Goal: Task Accomplishment & Management: Use online tool/utility

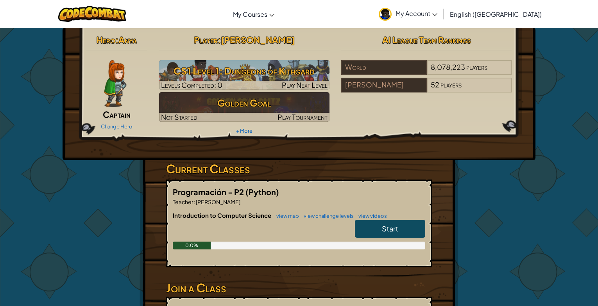
click at [391, 228] on span "Start" at bounding box center [390, 228] width 16 height 9
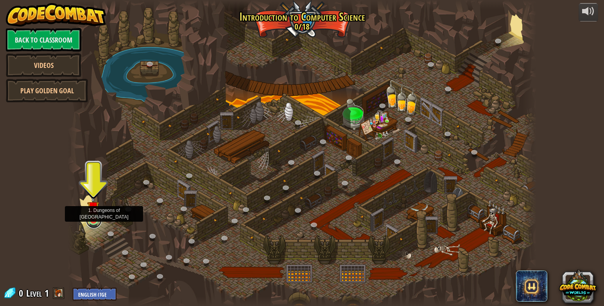
click at [99, 223] on link at bounding box center [94, 221] width 16 height 16
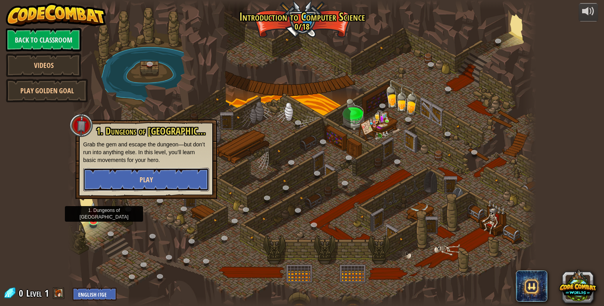
click at [137, 181] on button "Play" at bounding box center [146, 179] width 126 height 23
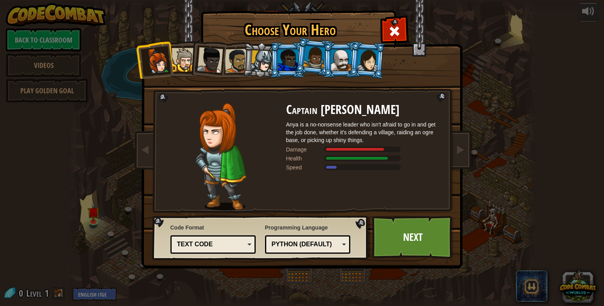
click at [218, 63] on div at bounding box center [210, 60] width 26 height 26
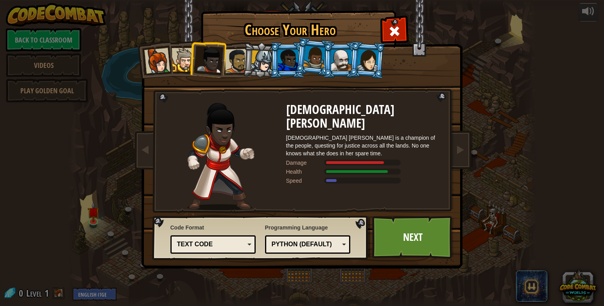
click at [342, 62] on div at bounding box center [341, 60] width 20 height 21
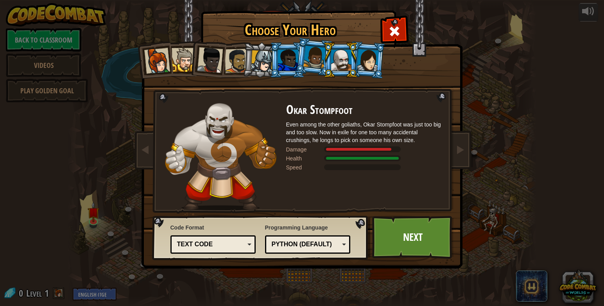
click at [215, 64] on div at bounding box center [210, 60] width 26 height 26
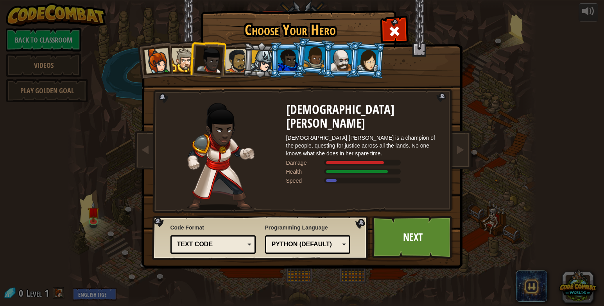
click at [167, 69] on div at bounding box center [157, 61] width 26 height 26
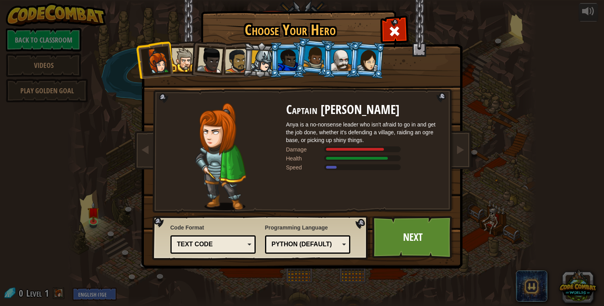
click at [169, 69] on div at bounding box center [157, 61] width 26 height 26
click at [189, 62] on div at bounding box center [184, 60] width 24 height 24
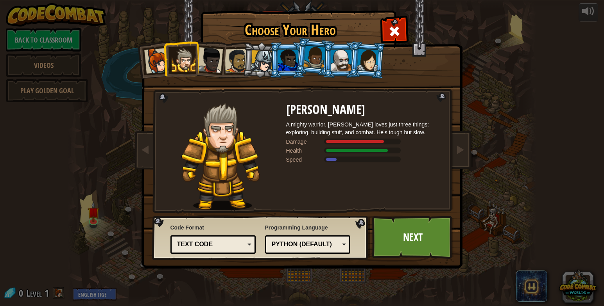
click at [213, 61] on div at bounding box center [210, 60] width 26 height 26
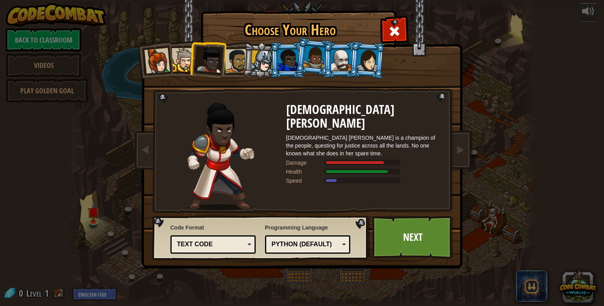
click at [234, 71] on div at bounding box center [236, 61] width 24 height 24
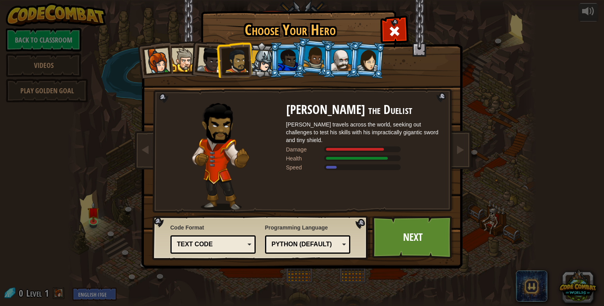
click at [264, 64] on div at bounding box center [262, 61] width 22 height 22
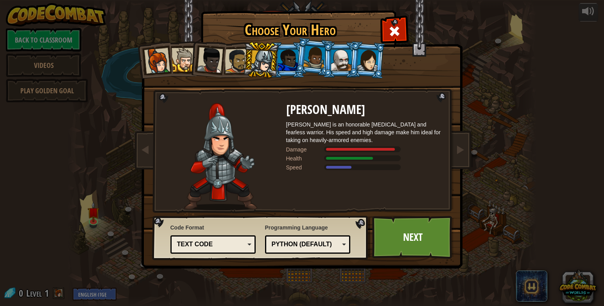
click at [294, 63] on div at bounding box center [288, 60] width 20 height 21
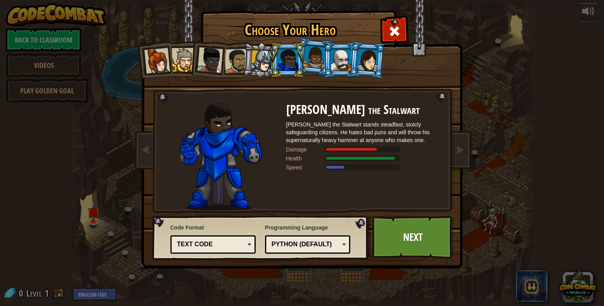
click at [316, 61] on div at bounding box center [314, 57] width 22 height 23
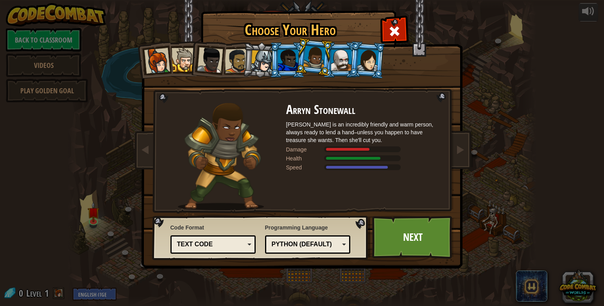
click at [332, 57] on div at bounding box center [341, 60] width 20 height 21
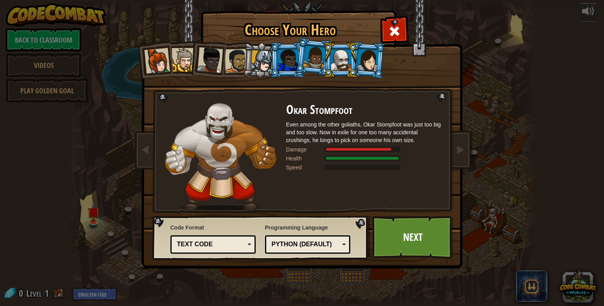
click at [361, 63] on div at bounding box center [368, 60] width 22 height 22
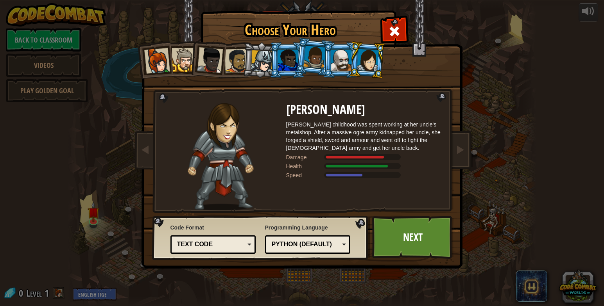
click at [306, 67] on div at bounding box center [314, 57] width 22 height 23
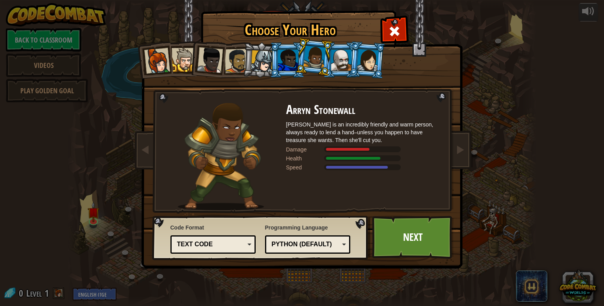
click at [291, 66] on div at bounding box center [288, 60] width 20 height 21
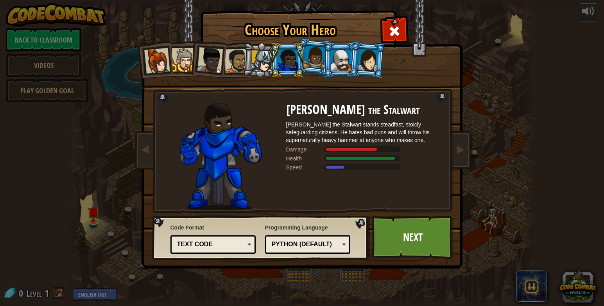
click at [307, 66] on div at bounding box center [314, 57] width 22 height 23
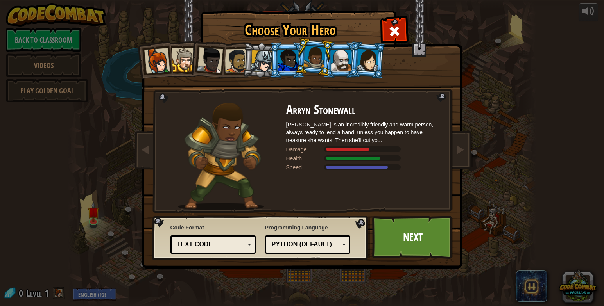
click at [294, 66] on div at bounding box center [288, 60] width 20 height 21
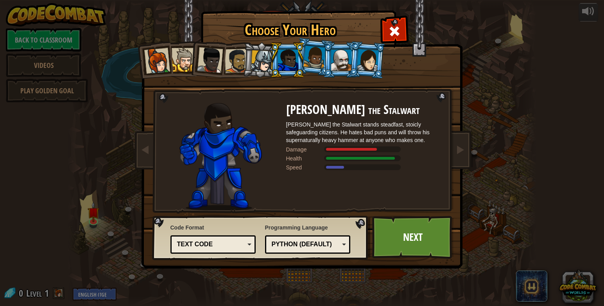
click at [248, 243] on div "Text code" at bounding box center [212, 245] width 75 height 12
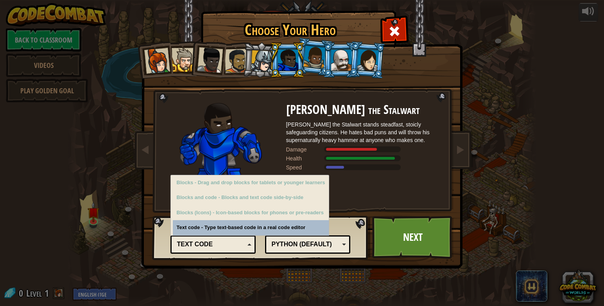
click at [248, 243] on div "Text code" at bounding box center [212, 245] width 75 height 12
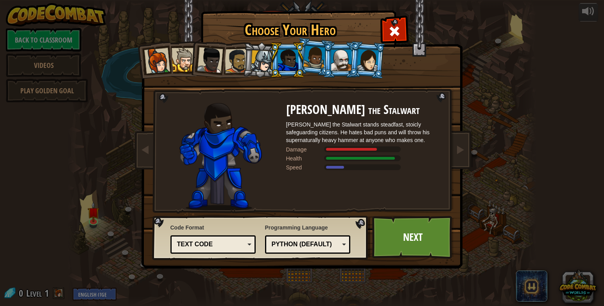
click at [341, 248] on div "Python (Default)" at bounding box center [307, 245] width 75 height 12
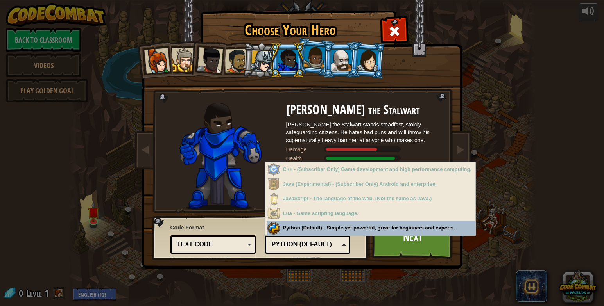
click at [341, 248] on div "Python (Default)" at bounding box center [307, 245] width 75 height 12
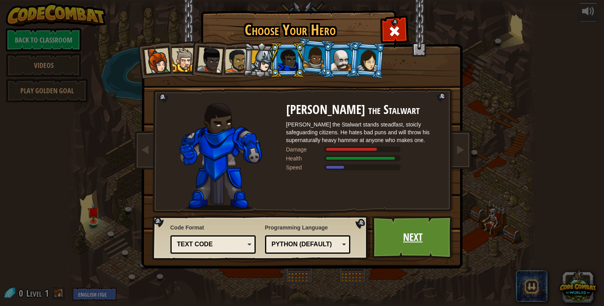
click at [441, 248] on link "Next" at bounding box center [413, 237] width 82 height 43
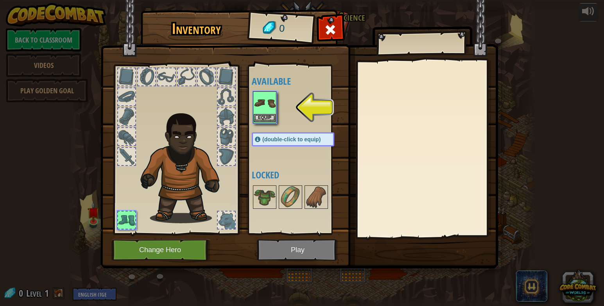
click at [260, 112] on img at bounding box center [265, 103] width 22 height 22
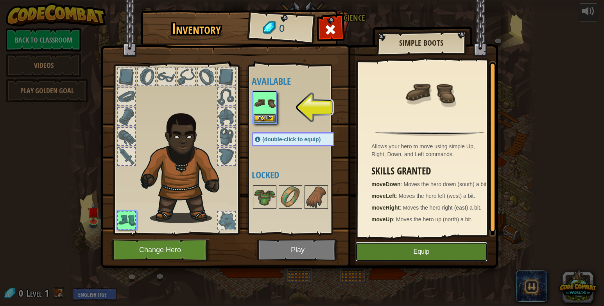
click at [411, 255] on button "Equip" at bounding box center [421, 252] width 132 height 20
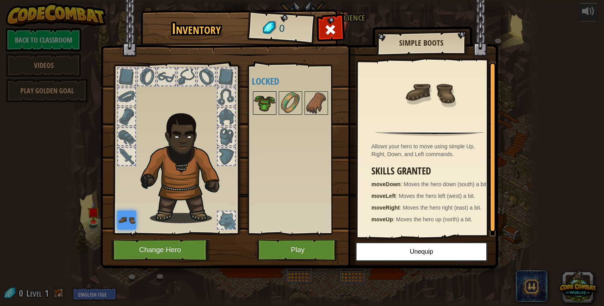
click at [270, 107] on img at bounding box center [265, 103] width 22 height 22
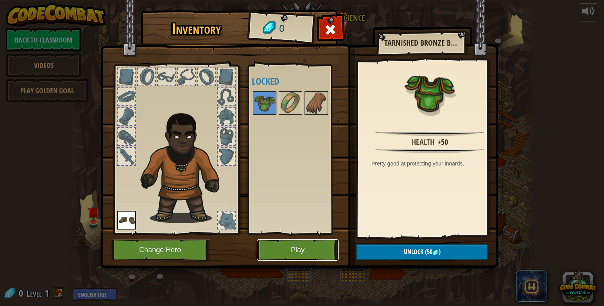
click at [298, 254] on button "Play" at bounding box center [298, 250] width 82 height 21
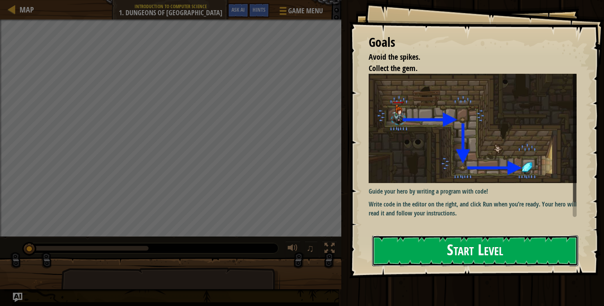
click at [450, 255] on button "Start Level" at bounding box center [475, 251] width 206 height 31
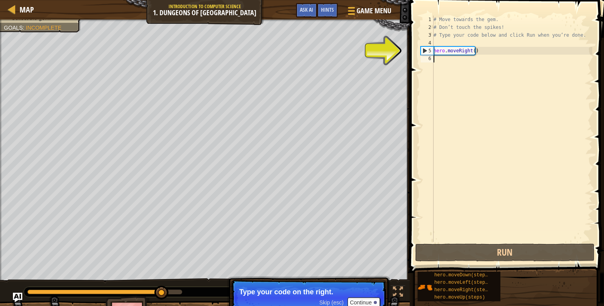
click at [445, 61] on div "# Move towards the gem. # Don’t touch the spikes! # Type your code below and cl…" at bounding box center [512, 137] width 160 height 242
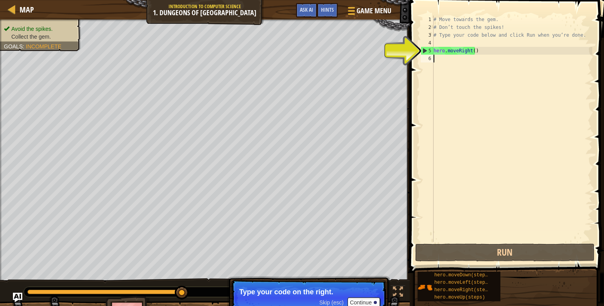
click at [445, 61] on div "# Move towards the gem. # Don’t touch the spikes! # Type your code below and cl…" at bounding box center [512, 137] width 160 height 242
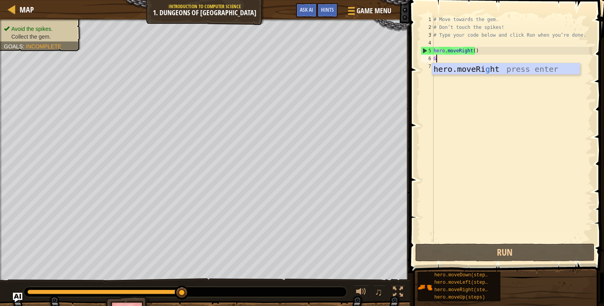
scroll to position [4, 0]
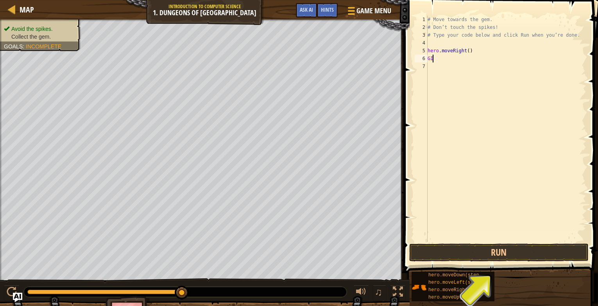
type textarea "G"
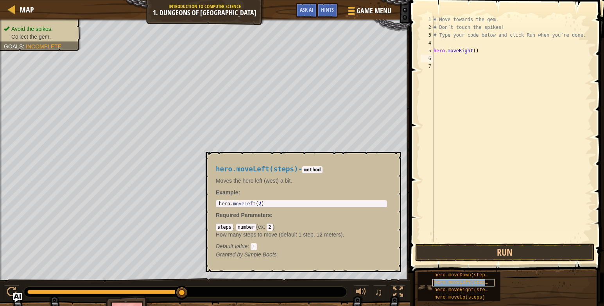
click at [458, 285] on span "hero.moveLeft(steps)" at bounding box center [462, 282] width 56 height 5
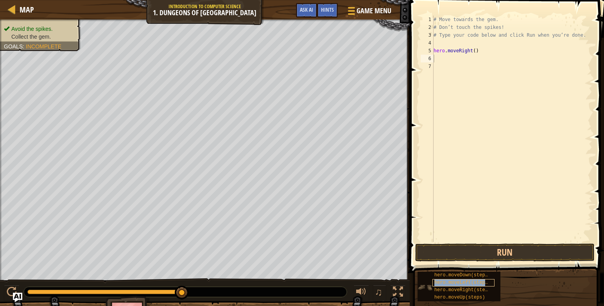
click at [458, 285] on span "hero.moveLeft(steps)" at bounding box center [462, 282] width 56 height 5
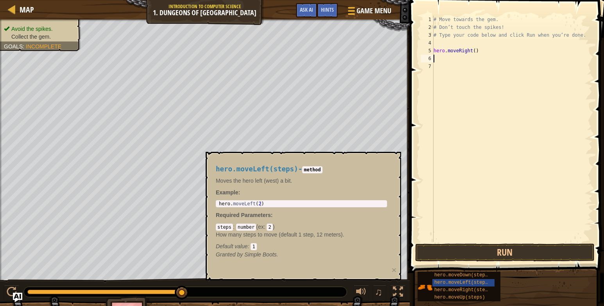
type textarea "hero.moveLeft(2)"
click at [260, 206] on div "hero . moveLeft ( 2 )" at bounding box center [301, 209] width 168 height 16
click at [257, 203] on div "hero . moveLeft ( 2 )" at bounding box center [301, 209] width 168 height 16
click at [272, 227] on div "steps : number ( ex : 2 ) How many steps to move (default 1 step, 12 meters). D…" at bounding box center [301, 236] width 171 height 27
click at [268, 229] on code "2" at bounding box center [269, 227] width 6 height 7
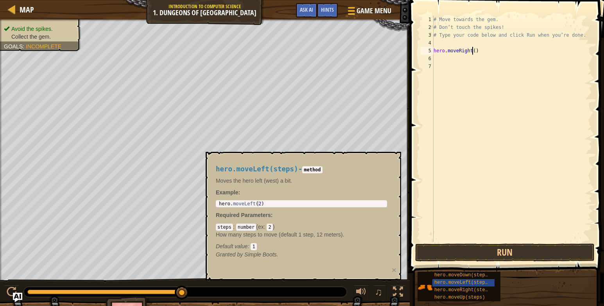
click at [472, 51] on div "# Move towards the gem. # Don’t touch the spikes! # Type your code below and cl…" at bounding box center [512, 137] width 160 height 242
click at [472, 253] on button "Run" at bounding box center [504, 253] width 179 height 18
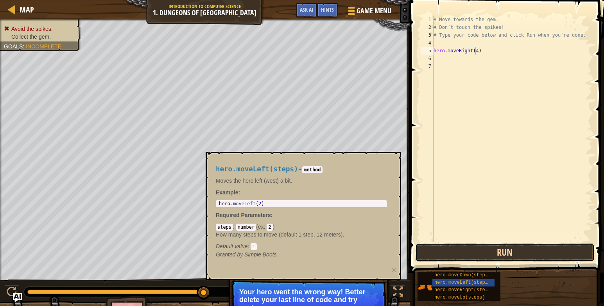
click at [547, 253] on button "Run" at bounding box center [504, 253] width 179 height 18
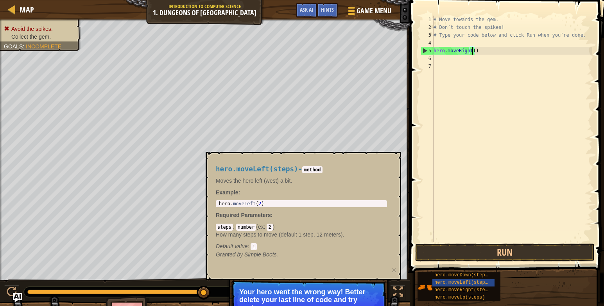
type textarea "hero.moveRight(1)"
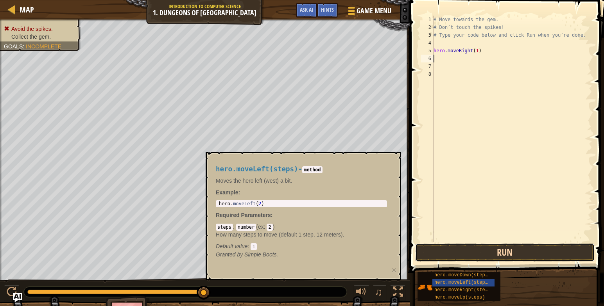
click at [437, 254] on button "Run" at bounding box center [504, 253] width 179 height 18
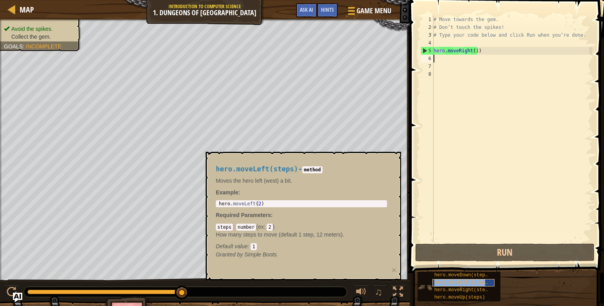
click at [442, 284] on span "hero.moveLeft(steps)" at bounding box center [462, 282] width 56 height 5
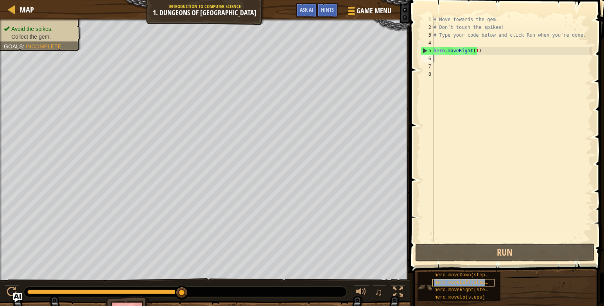
click at [442, 284] on span "hero.moveLeft(steps)" at bounding box center [462, 282] width 56 height 5
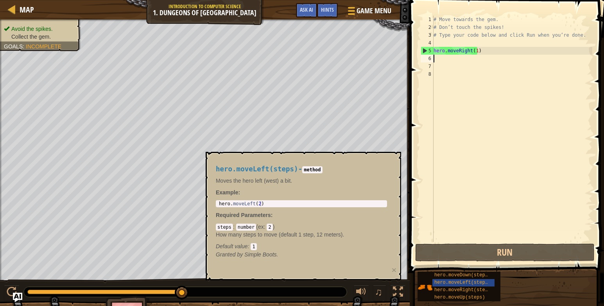
type textarea "hero.moveLeft(2)"
drag, startPoint x: 218, startPoint y: 203, endPoint x: 260, endPoint y: 203, distance: 41.4
click at [260, 203] on div "hero . moveLeft ( 2 )" at bounding box center [301, 209] width 168 height 16
drag, startPoint x: 260, startPoint y: 203, endPoint x: 251, endPoint y: 201, distance: 8.8
click at [450, 59] on div "# Move towards the gem. # Don’t touch the spikes! # Type your code below and cl…" at bounding box center [512, 137] width 160 height 242
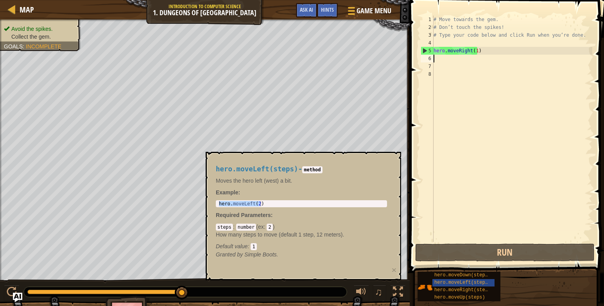
paste textarea "hero.moveLeft(2)"
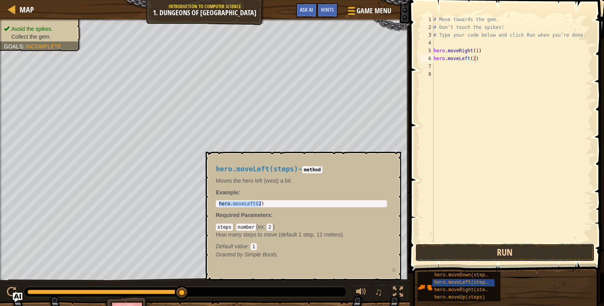
click at [462, 247] on button "Run" at bounding box center [504, 253] width 179 height 18
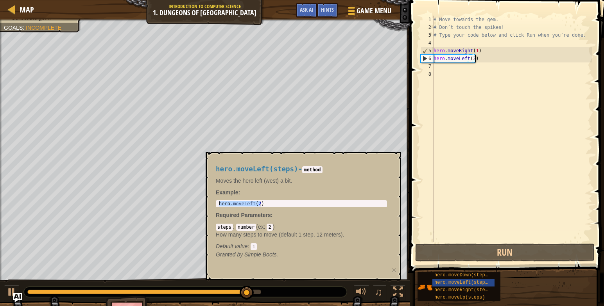
click at [475, 60] on div "# Move towards the gem. # Don’t touch the spikes! # Type your code below and cl…" at bounding box center [512, 137] width 160 height 242
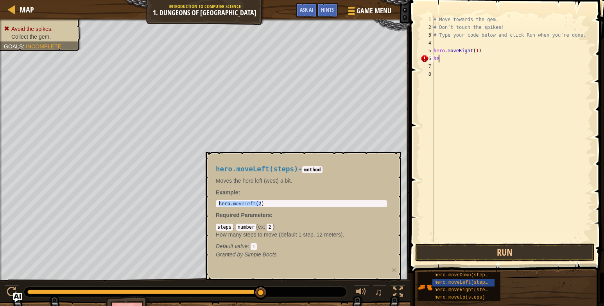
type textarea "h"
click at [463, 291] on span "hero.moveRight(steps)" at bounding box center [463, 290] width 59 height 5
type textarea "hero.moveRight(2)"
drag, startPoint x: 217, startPoint y: 202, endPoint x: 273, endPoint y: 206, distance: 56.4
click at [273, 206] on div "hero . moveRight ( 2 )" at bounding box center [301, 203] width 168 height 5
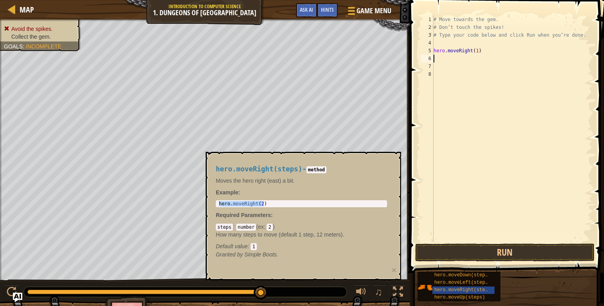
paste textarea "hero.moveRight(2)"
click at [463, 257] on button "Run" at bounding box center [504, 253] width 179 height 18
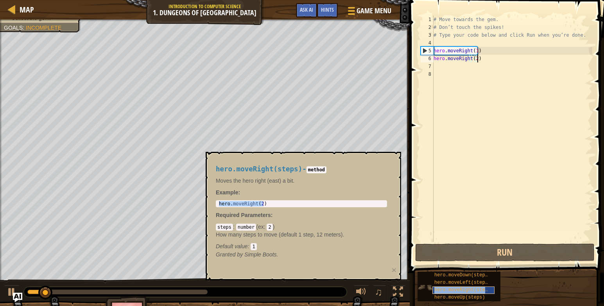
click at [436, 288] on span "hero.moveRight(steps)" at bounding box center [463, 290] width 59 height 5
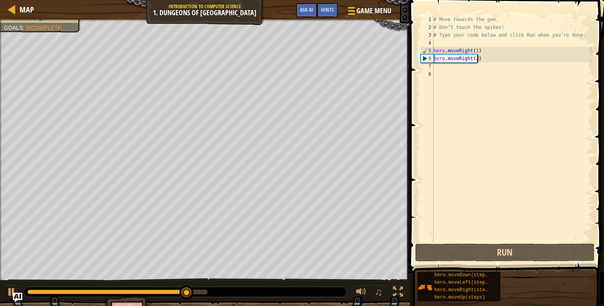
click at [480, 59] on div "# Move towards the gem. # Don’t touch the spikes! # Type your code below and cl…" at bounding box center [512, 137] width 160 height 242
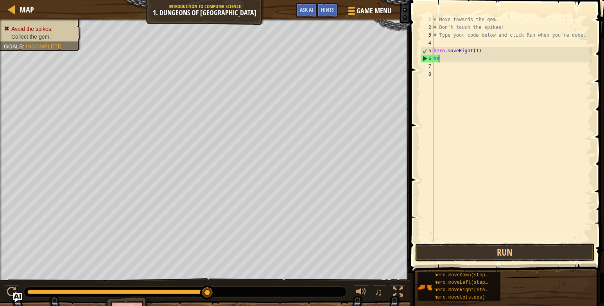
type textarea "h"
click at [444, 58] on div "# Move towards the gem. # Don’t touch the spikes! # Type your code below and cl…" at bounding box center [512, 137] width 160 height 242
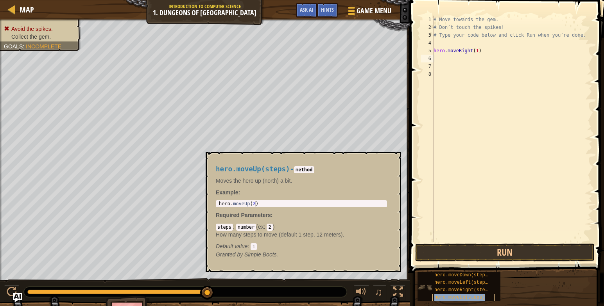
click at [453, 297] on span "hero.moveUp(steps)" at bounding box center [459, 297] width 51 height 5
type textarea "hero.moveUp(2)"
drag, startPoint x: 219, startPoint y: 202, endPoint x: 262, endPoint y: 206, distance: 43.5
click at [262, 206] on div "hero . moveUp ( 2 )" at bounding box center [301, 209] width 168 height 16
click at [440, 57] on div "# Move towards the gem. # Don’t touch the spikes! # Type your code below and cl…" at bounding box center [512, 137] width 160 height 242
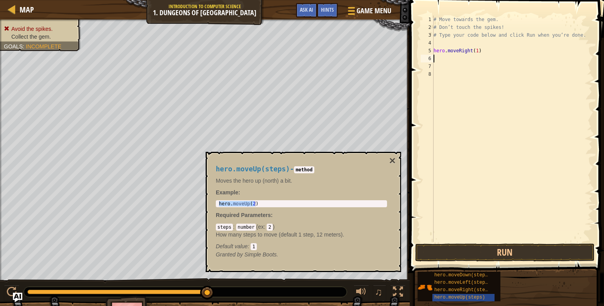
paste textarea "hero.moveUp(2)"
drag, startPoint x: 467, startPoint y: 256, endPoint x: 466, endPoint y: 271, distance: 15.3
click at [467, 256] on button "Run" at bounding box center [504, 253] width 179 height 18
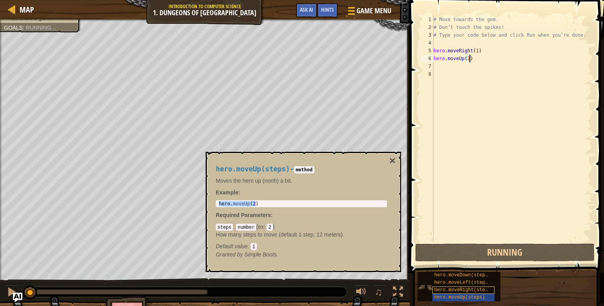
click at [465, 293] on div "hero.moveRight(steps)" at bounding box center [463, 290] width 62 height 7
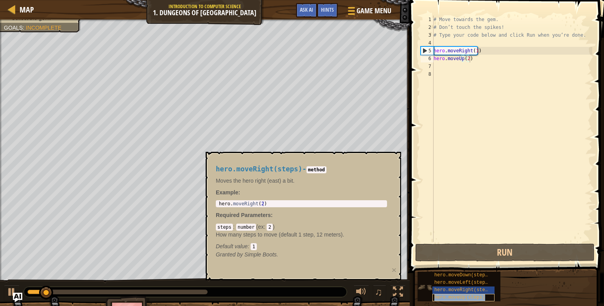
click at [465, 296] on span "hero.moveUp(steps)" at bounding box center [459, 297] width 51 height 5
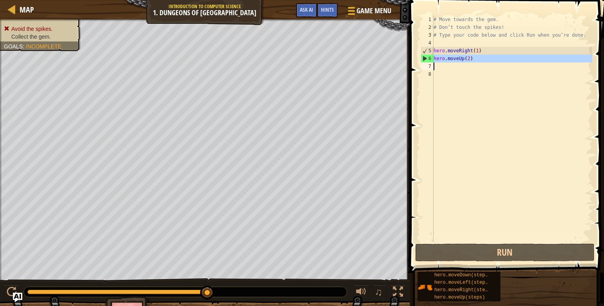
drag, startPoint x: 433, startPoint y: 59, endPoint x: 474, endPoint y: 59, distance: 41.8
click at [474, 59] on div "hero.moveUp(2) 1 2 3 4 5 6 7 8 # Move towards the gem. # Don’t touch the spikes…" at bounding box center [505, 129] width 173 height 227
type textarea "hero.moveUp(2)"
drag, startPoint x: 475, startPoint y: 59, endPoint x: 452, endPoint y: 83, distance: 33.7
click at [452, 83] on div "# Move towards the gem. # Don’t touch the spikes! # Type your code below and cl…" at bounding box center [512, 137] width 160 height 242
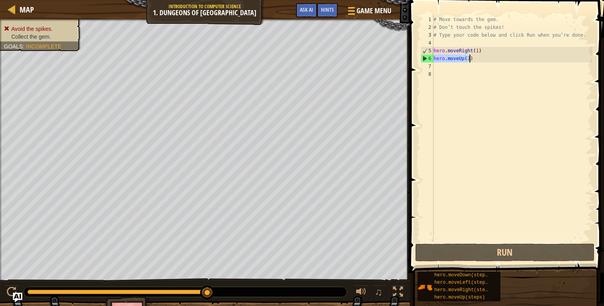
drag, startPoint x: 434, startPoint y: 58, endPoint x: 470, endPoint y: 58, distance: 35.9
click at [470, 58] on div "# Move towards the gem. # Don’t touch the spikes! # Type your code below and cl…" at bounding box center [512, 137] width 160 height 242
type textarea "hero.moveUp(2)"
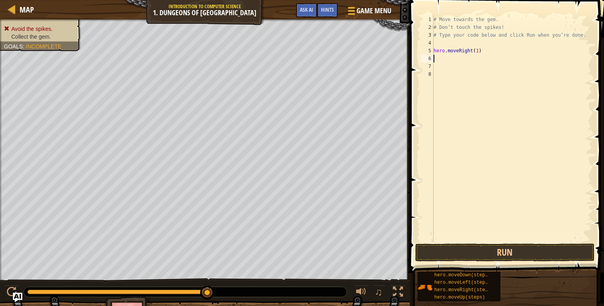
click at [463, 61] on div "# Move towards the gem. # Don’t touch the spikes! # Type your code below and cl…" at bounding box center [512, 137] width 160 height 242
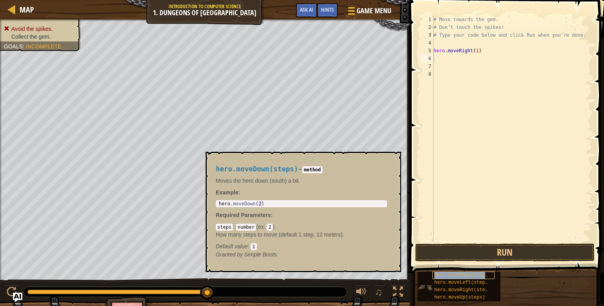
click at [459, 273] on span "hero.moveDown(steps)" at bounding box center [462, 275] width 56 height 5
type textarea "hero.moveDown(2)"
drag, startPoint x: 218, startPoint y: 204, endPoint x: 272, endPoint y: 209, distance: 53.8
click at [272, 209] on div "hero.moveDown(steps) - method Moves the hero down (south) a bit. Example : hero…" at bounding box center [301, 212] width 182 height 108
click at [452, 61] on div "# Move towards the gem. # Don’t touch the spikes! # Type your code below and cl…" at bounding box center [512, 137] width 160 height 242
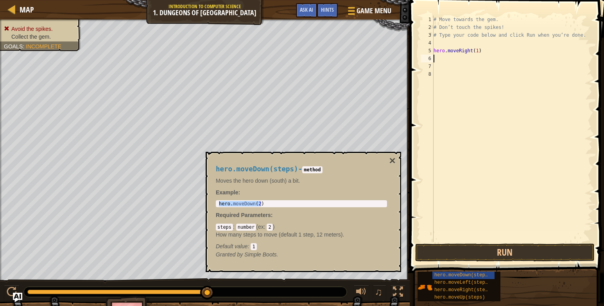
paste textarea "hero.moveDown(2)"
click at [477, 243] on span at bounding box center [507, 125] width 200 height 296
click at [477, 249] on button "Run" at bounding box center [504, 253] width 179 height 18
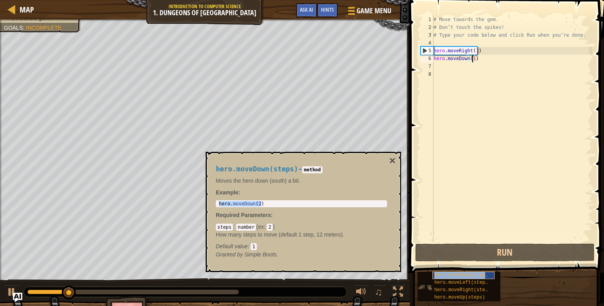
click at [461, 274] on span "hero.moveDown(steps)" at bounding box center [462, 275] width 56 height 5
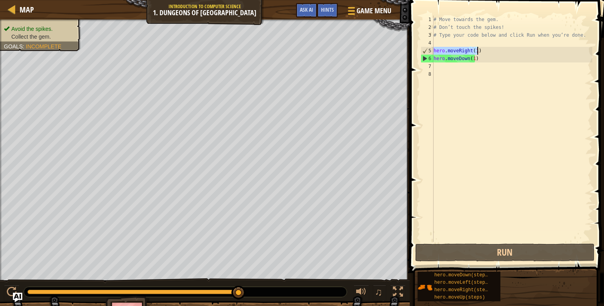
drag, startPoint x: 433, startPoint y: 51, endPoint x: 478, endPoint y: 52, distance: 44.5
click at [478, 52] on div "# Move towards the gem. # Don’t touch the spikes! # Type your code below and cl…" at bounding box center [512, 137] width 160 height 242
type textarea "-"
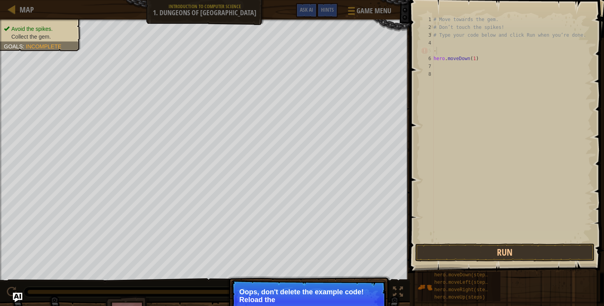
drag, startPoint x: 478, startPoint y: 52, endPoint x: 424, endPoint y: 104, distance: 74.9
click at [435, 93] on div "# Move towards the gem. # Don’t touch the spikes! # Type your code below and cl…" at bounding box center [512, 137] width 160 height 242
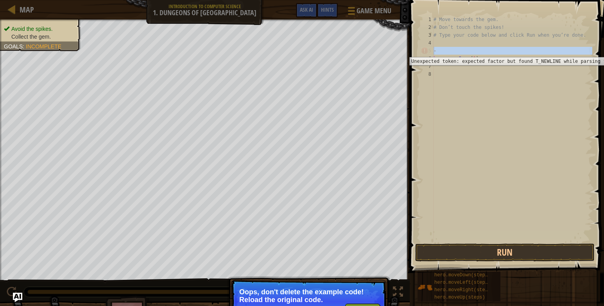
click at [425, 51] on div "5" at bounding box center [426, 51] width 13 height 8
drag, startPoint x: 425, startPoint y: 51, endPoint x: 529, endPoint y: 40, distance: 104.1
click at [529, 40] on div "# Move towards the gem. # Don’t touch the spikes! # Type your code below and cl…" at bounding box center [512, 137] width 160 height 242
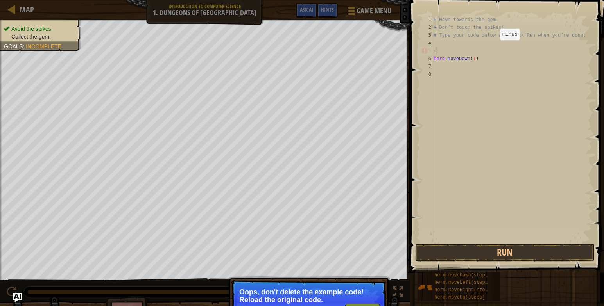
drag, startPoint x: 529, startPoint y: 40, endPoint x: 493, endPoint y: 48, distance: 36.8
click at [493, 48] on div "# Move towards the gem. # Don’t touch the spikes! # Type your code below and cl…" at bounding box center [512, 137] width 160 height 242
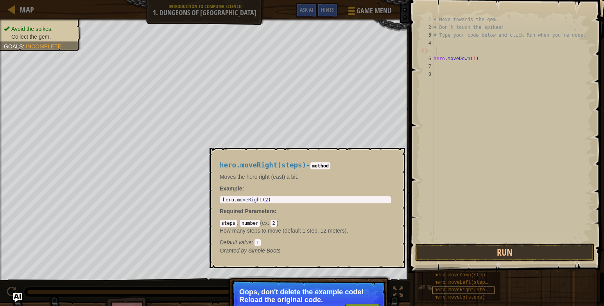
type textarea "-"
click at [465, 291] on span "hero.moveRight(steps)" at bounding box center [463, 290] width 59 height 5
type textarea "hero.moveRight(2)"
drag, startPoint x: 221, startPoint y: 199, endPoint x: 262, endPoint y: 203, distance: 41.2
click at [262, 203] on div "hero.moveRight(2) 1 hero . moveRight ( 2 ) הההההההההההההההההההההההההההההההההההה…" at bounding box center [305, 200] width 171 height 7
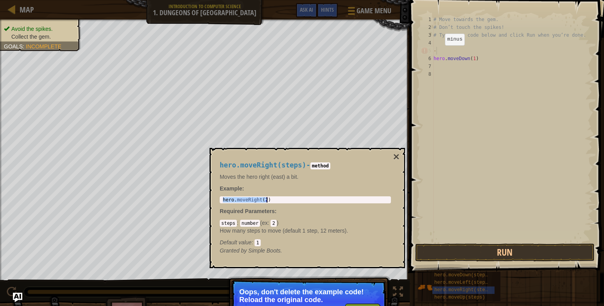
click at [438, 53] on div "# Move towards the gem. # Don’t touch the spikes! # Type your code below and cl…" at bounding box center [512, 137] width 160 height 242
drag, startPoint x: 438, startPoint y: 53, endPoint x: 427, endPoint y: 116, distance: 64.3
click at [445, 53] on div "# Move towards the gem. # Don’t touch the spikes! # Type your code below and cl…" at bounding box center [512, 137] width 160 height 242
click at [394, 155] on button "×" at bounding box center [396, 157] width 6 height 11
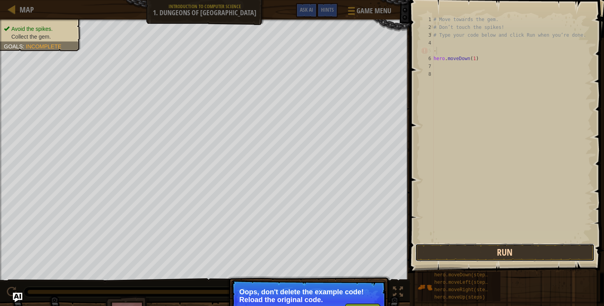
click at [445, 256] on button "Run" at bounding box center [504, 253] width 179 height 18
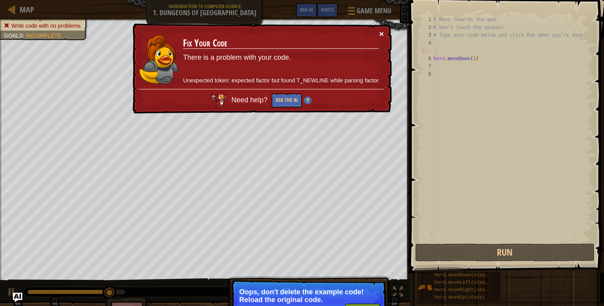
click at [381, 33] on button "×" at bounding box center [381, 34] width 5 height 8
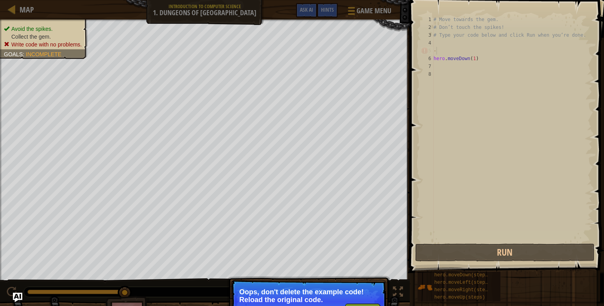
click at [508, 55] on div "# Move towards the gem. # Don’t touch the spikes! # Type your code below and cl…" at bounding box center [512, 137] width 160 height 242
drag, startPoint x: 509, startPoint y: 55, endPoint x: 443, endPoint y: 51, distance: 65.8
click at [443, 51] on div "# Move towards the gem. # Don’t touch the spikes! # Type your code below and cl…" at bounding box center [512, 137] width 160 height 242
type textarea "-"
click at [443, 51] on div "# Move towards the gem. # Don’t touch the spikes! # Type your code below and cl…" at bounding box center [512, 137] width 160 height 242
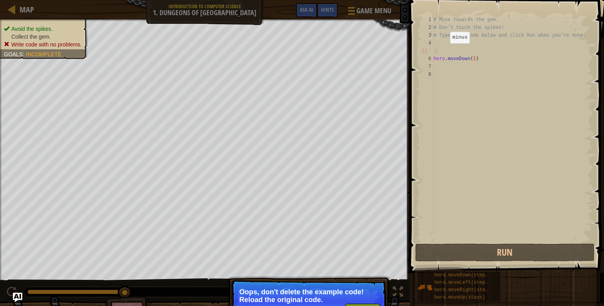
click at [443, 51] on div "# Move towards the gem. # Don’t touch the spikes! # Type your code below and cl…" at bounding box center [512, 137] width 160 height 242
drag, startPoint x: 483, startPoint y: 20, endPoint x: 436, endPoint y: 134, distance: 123.9
click at [436, 134] on div "# Move towards the gem. # Don’t touch the spikes! # Type your code below and cl…" at bounding box center [512, 137] width 160 height 242
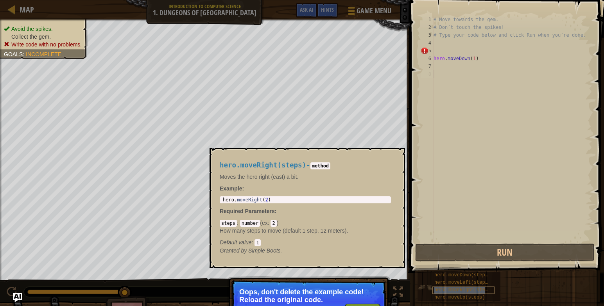
click at [446, 290] on span "hero.moveRight(steps)" at bounding box center [463, 290] width 59 height 5
type textarea "hero.moveRight(2)"
drag, startPoint x: 222, startPoint y: 200, endPoint x: 249, endPoint y: 207, distance: 28.0
click at [249, 207] on div "hero.moveRight(steps) - method Moves the hero right (east) a bit. Example : her…" at bounding box center [305, 208] width 182 height 108
type textarea "-"
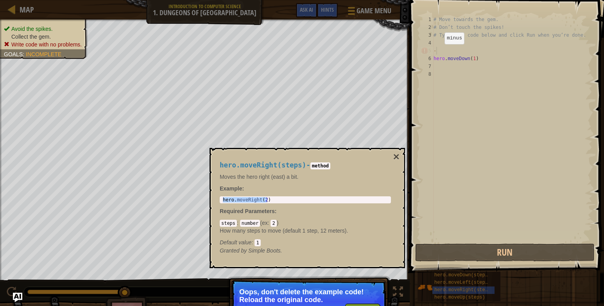
drag, startPoint x: 445, startPoint y: 50, endPoint x: 438, endPoint y: 52, distance: 7.7
click at [438, 52] on div "# Move towards the gem. # Don’t touch the spikes! # Type your code below and cl…" at bounding box center [512, 137] width 160 height 242
click at [455, 53] on div "# Move towards the gem. # Don’t touch the spikes! # Type your code below and cl…" at bounding box center [512, 137] width 160 height 242
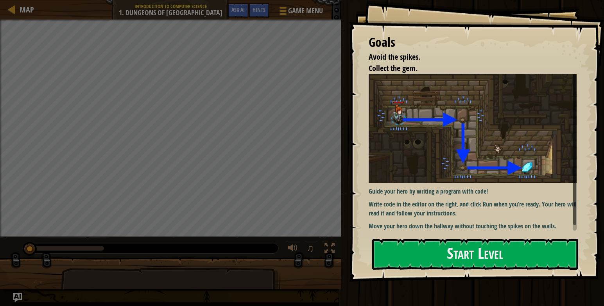
click at [463, 139] on img at bounding box center [475, 128] width 214 height 109
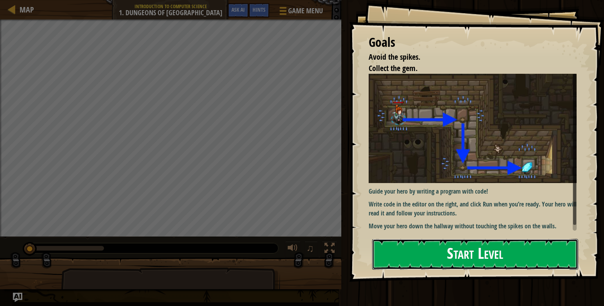
click at [453, 257] on button "Start Level" at bounding box center [475, 254] width 206 height 31
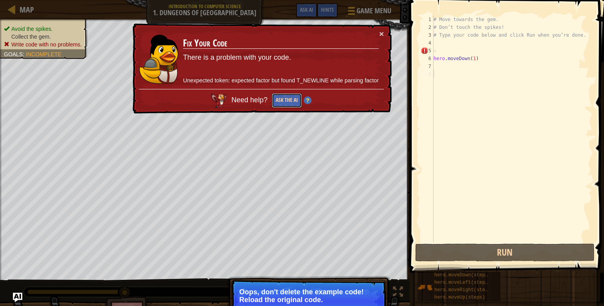
click at [286, 100] on button "Ask the AI" at bounding box center [287, 100] width 30 height 14
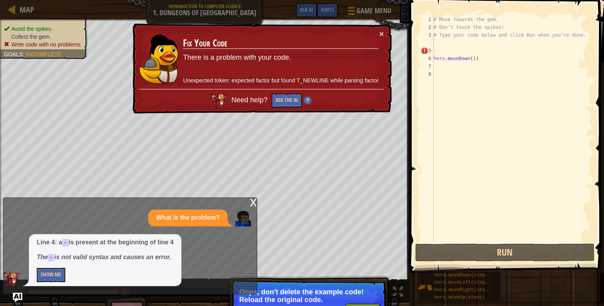
click at [459, 42] on div "# Move towards the gem. # Don’t touch the spikes! # Type your code below and cl…" at bounding box center [512, 137] width 160 height 242
drag, startPoint x: 459, startPoint y: 42, endPoint x: 433, endPoint y: 41, distance: 26.6
click at [433, 41] on div "4" at bounding box center [426, 43] width 13 height 8
type textarea "-"
click at [442, 41] on div "# Move towards the gem. # Don’t touch the spikes! # Type your code below and cl…" at bounding box center [512, 137] width 160 height 242
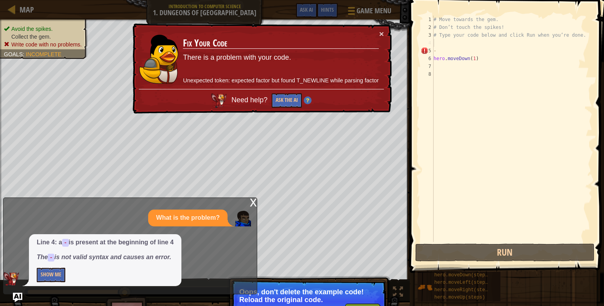
click at [252, 96] on div "Need help? Ask the AI" at bounding box center [261, 98] width 245 height 19
click at [256, 104] on div "Need help? Ask the AI" at bounding box center [261, 98] width 245 height 19
click at [301, 100] on button "Ask the AI" at bounding box center [287, 100] width 30 height 14
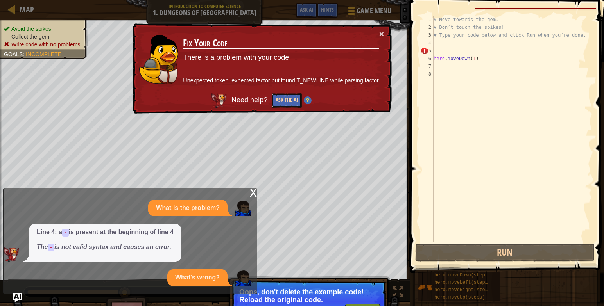
click at [301, 100] on button "Ask the AI" at bounding box center [287, 100] width 30 height 14
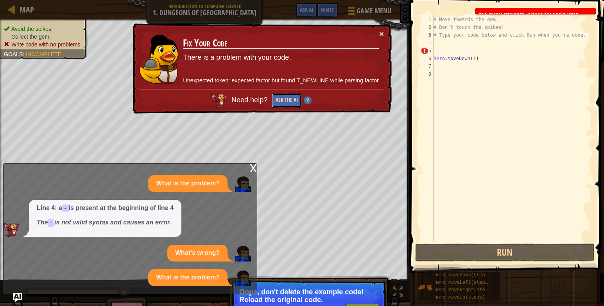
click at [301, 100] on button "Ask the AI" at bounding box center [287, 100] width 30 height 14
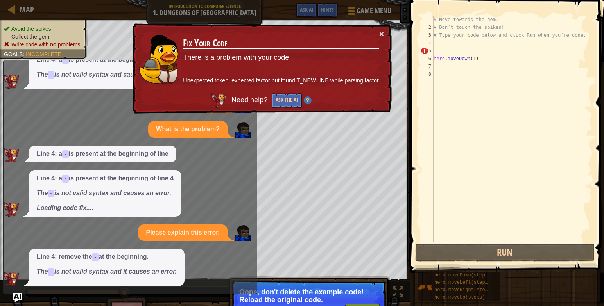
scroll to position [45, 0]
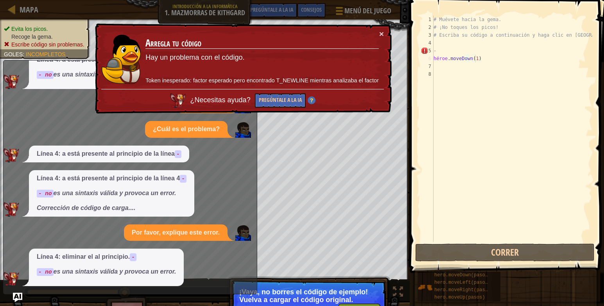
click at [481, 62] on div "# Muévete hacia la gema. # ¡No toques los picos! # Escriba su código a continua…" at bounding box center [512, 137] width 160 height 242
click at [482, 62] on div "# Muévete hacia la gema. # ¡No toques los picos! # Escriba su código a continua…" at bounding box center [512, 137] width 160 height 242
click at [488, 57] on div "# Muévete hacia la gema. # ¡No toques los picos! # Escriba su código a continua…" at bounding box center [512, 137] width 160 height 242
click at [477, 60] on div "# Muévete hacia la gema. # ¡No toques los picos! # Escriba su código a continua…" at bounding box center [512, 137] width 160 height 242
drag, startPoint x: 434, startPoint y: 56, endPoint x: 500, endPoint y: 69, distance: 66.9
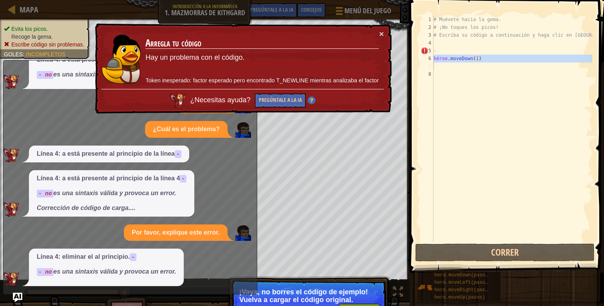
click at [500, 69] on div "# Muévete hacia la gema. # ¡No toques los picos! # Escriba su código a continua…" at bounding box center [512, 137] width 160 height 242
click at [452, 48] on div "# Muévete hacia la gema. # ¡No toques los picos! # Escriba su código a continua…" at bounding box center [512, 137] width 160 height 242
type textarea "-"
click at [463, 45] on div "# Muévete hacia la gema. # ¡No toques los picos! # Escriba su código a continua…" at bounding box center [512, 137] width 160 height 242
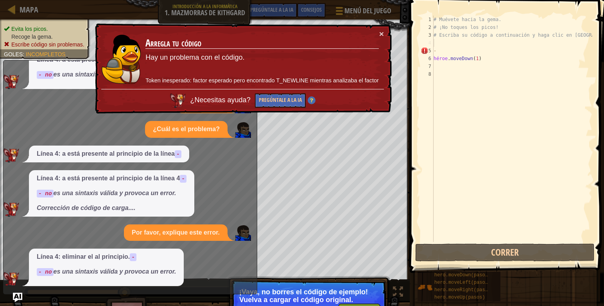
click at [463, 45] on div "# Muévete hacia la gema. # ¡No toques los picos! # Escriba su código a continua…" at bounding box center [512, 137] width 160 height 242
type textarea "-"
click at [463, 45] on div "# Muévete hacia la gema. # ¡No toques los picos! # Escriba su código a continua…" at bounding box center [512, 137] width 160 height 242
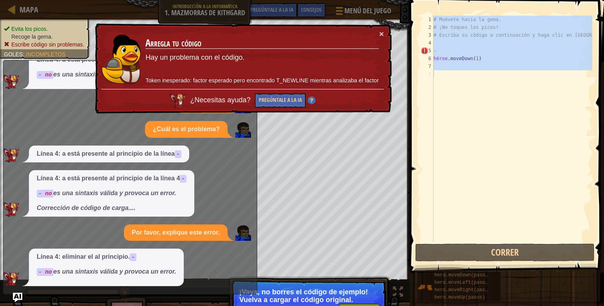
click at [455, 43] on div "# Muévete hacia la gema. # ¡No toques los picos! # Escriba su código a continua…" at bounding box center [512, 129] width 160 height 227
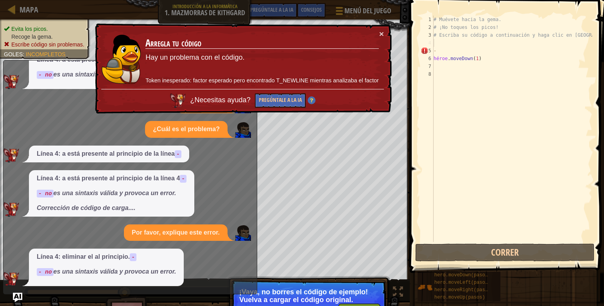
click at [455, 43] on div "# Muévete hacia la gema. # ¡No toques los picos! # Escriba su código a continua…" at bounding box center [512, 137] width 160 height 242
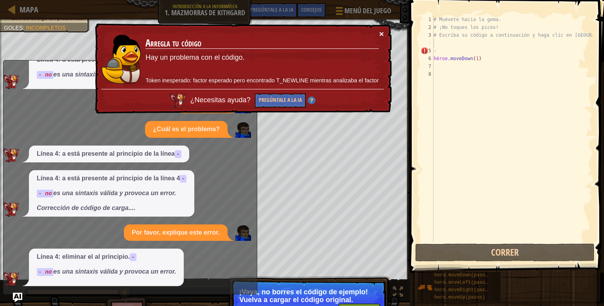
click at [382, 35] on button "×" at bounding box center [381, 34] width 5 height 8
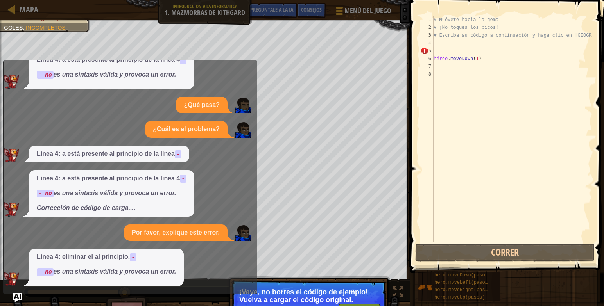
click at [281, 19] on div "Menú del juego Done Consejos Pregúntale a la IA" at bounding box center [319, 12] width 154 height 18
click at [16, 296] on img "Pregúntale a la IA" at bounding box center [18, 298] width 10 height 10
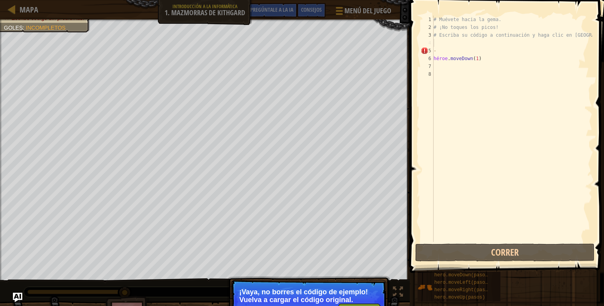
type textarea "-"
click at [469, 49] on div "# Muévete hacia la gema. # ¡No toques los picos! # Escriba su código a continua…" at bounding box center [512, 137] width 160 height 242
click at [466, 43] on div "# Muévete hacia la gema. # ¡No toques los picos! # Escriba su código a continua…" at bounding box center [512, 137] width 160 height 242
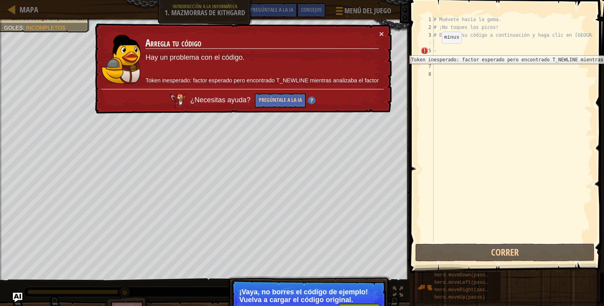
click at [422, 50] on div "5" at bounding box center [426, 51] width 13 height 8
type textarea "-"
drag, startPoint x: 422, startPoint y: 50, endPoint x: 526, endPoint y: 95, distance: 113.5
click at [526, 95] on div "# Muévete hacia la gema. # ¡No toques los picos! # Escriba su código a continua…" at bounding box center [512, 137] width 160 height 242
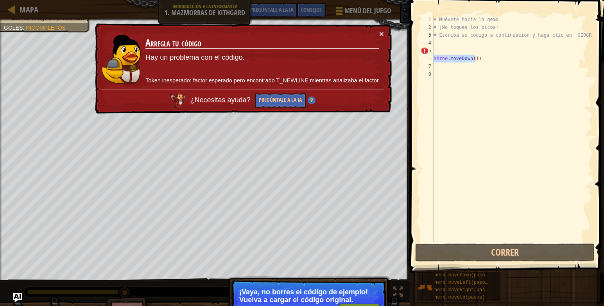
drag, startPoint x: 433, startPoint y: 57, endPoint x: 477, endPoint y: 60, distance: 44.2
click at [477, 60] on div "# Muévete hacia la gema. # ¡No toques los picos! # Escriba su código a continua…" at bounding box center [512, 137] width 160 height 242
drag, startPoint x: 477, startPoint y: 60, endPoint x: 431, endPoint y: 59, distance: 46.5
click at [431, 59] on div "6" at bounding box center [426, 59] width 13 height 8
type textarea "hero.moveDown(1)"
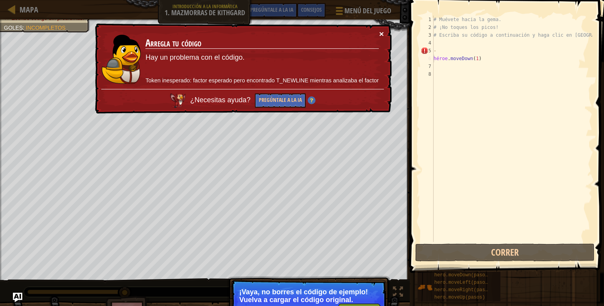
click at [383, 31] on button "×" at bounding box center [381, 34] width 5 height 8
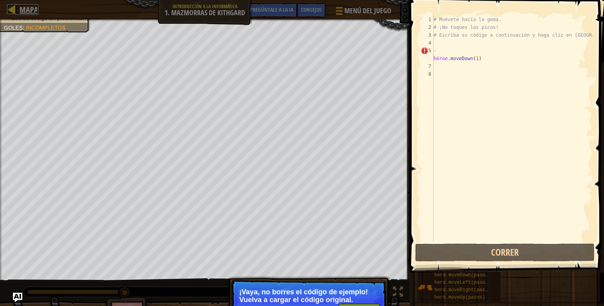
click at [23, 12] on span "Mapa" at bounding box center [29, 9] width 19 height 11
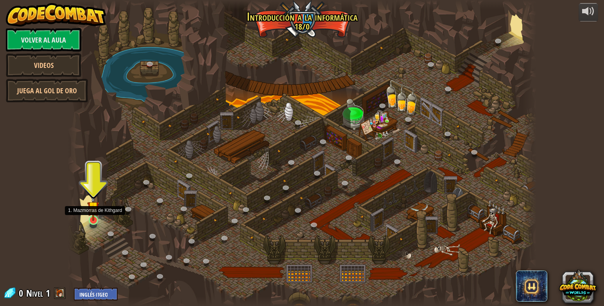
click at [91, 221] on img at bounding box center [93, 207] width 12 height 27
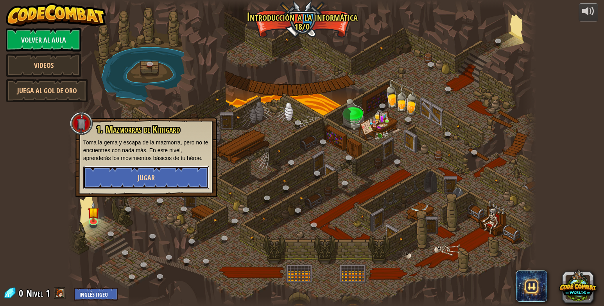
click at [128, 184] on button "Jugar" at bounding box center [146, 177] width 126 height 23
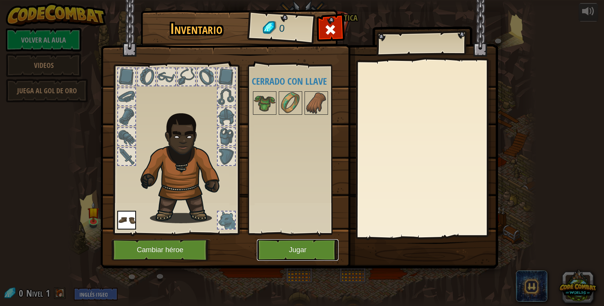
click at [300, 257] on button "Jugar" at bounding box center [298, 250] width 82 height 21
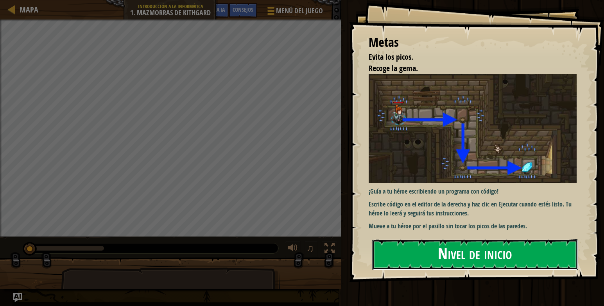
click at [566, 253] on button "Nivel de inicio" at bounding box center [475, 255] width 206 height 31
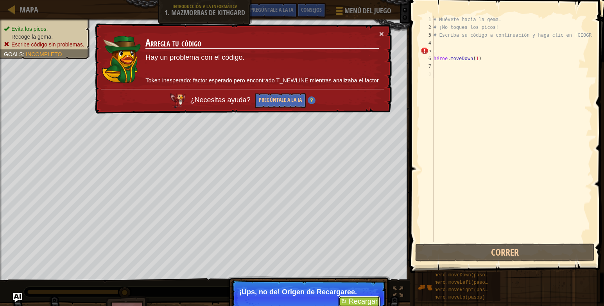
click at [355, 299] on button "↻ Recargar" at bounding box center [358, 302] width 41 height 12
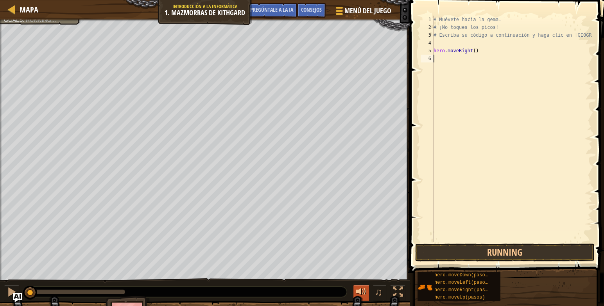
scroll to position [4, 0]
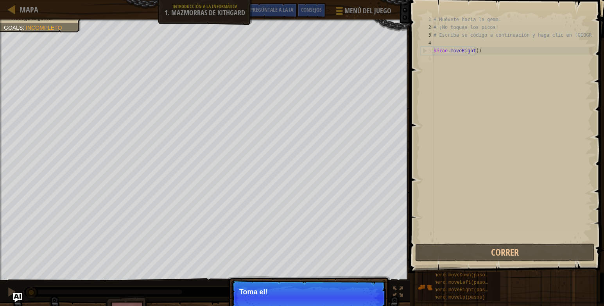
click at [474, 54] on div "# Muévete hacia la gema. # ¡No toques los picos! # Escriba su código a continua…" at bounding box center [512, 137] width 160 height 242
click at [377, 299] on button "Continuar" at bounding box center [362, 303] width 34 height 10
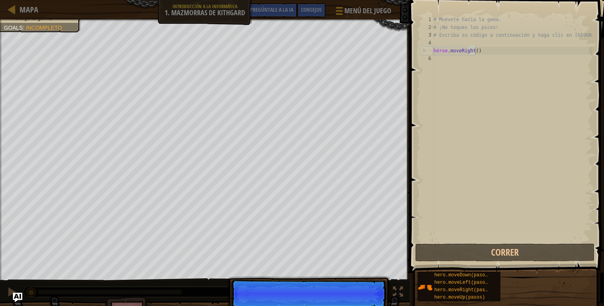
scroll to position [4, 3]
click at [377, 299] on p "Skip (esc) Continue You can use t" at bounding box center [308, 298] width 155 height 36
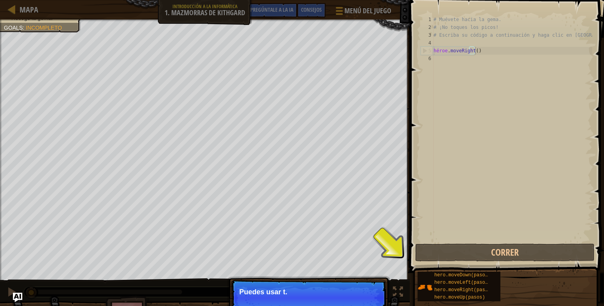
click at [0, 0] on button "Continue" at bounding box center [0, 0] width 0 height 0
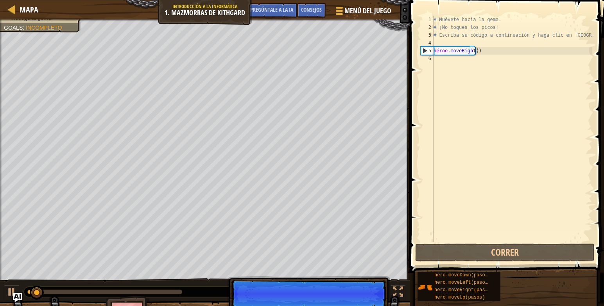
click at [377, 299] on p "Skip (esc) Continue" at bounding box center [308, 294] width 155 height 28
click at [377, 299] on p "Skip (esc) Continue Type" at bounding box center [308, 298] width 155 height 36
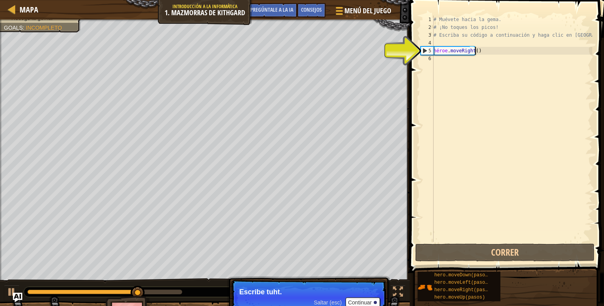
click at [474, 54] on div "# Muévete hacia la gema. # ¡No toques los picos! # Escriba su código a continua…" at bounding box center [512, 137] width 160 height 242
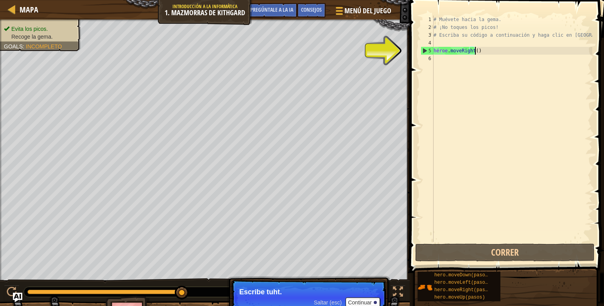
type textarea "hero.moveRight()1"
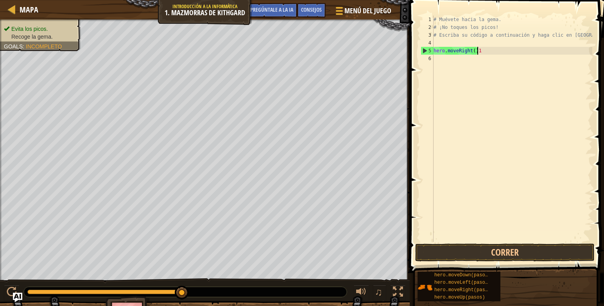
scroll to position [4, 3]
click at [488, 51] on div "# Muévete hacia la gema. # ¡No toques los picos! # Escriba su código a continua…" at bounding box center [512, 137] width 160 height 242
click at [486, 54] on div "# Muévete hacia la gema. # ¡No toques los picos! # Escriba su código a continua…" at bounding box center [512, 137] width 160 height 242
click at [481, 54] on div "# Muévete hacia la gema. # ¡No toques los picos! # Escriba su código a continua…" at bounding box center [512, 137] width 160 height 242
click at [455, 54] on div "# Muévete hacia la gema. # ¡No toques los picos! # Escriba su código a continua…" at bounding box center [512, 137] width 160 height 242
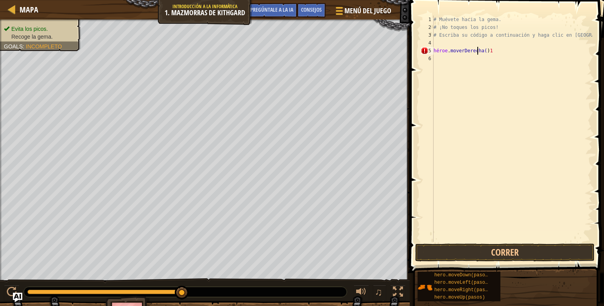
click at [490, 54] on div "# Muévete hacia la gema. # ¡No toques los picos! # Escriba su código a continua…" at bounding box center [512, 137] width 160 height 242
click at [487, 52] on div "# Muévete hacia la gema. # ¡No toques los picos! # Escriba su código a continua…" at bounding box center [512, 137] width 160 height 242
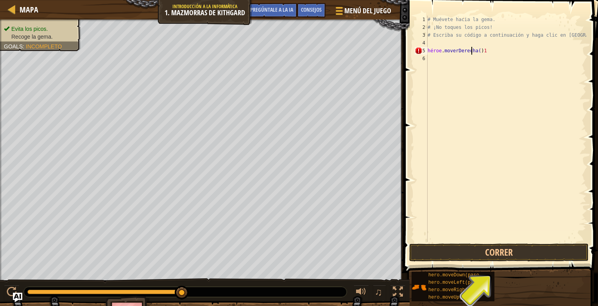
type textarea "hero.moveRight()"
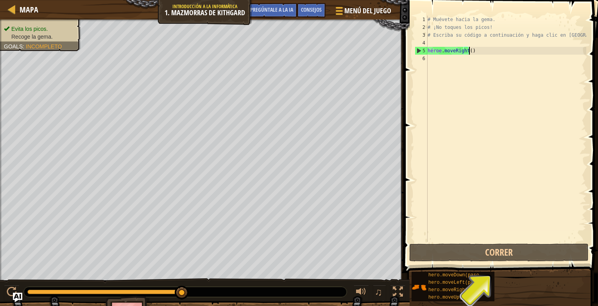
click at [456, 60] on div "# Muévete hacia la gema. # ¡No toques los picos! # Escriba su código a continua…" at bounding box center [506, 137] width 160 height 242
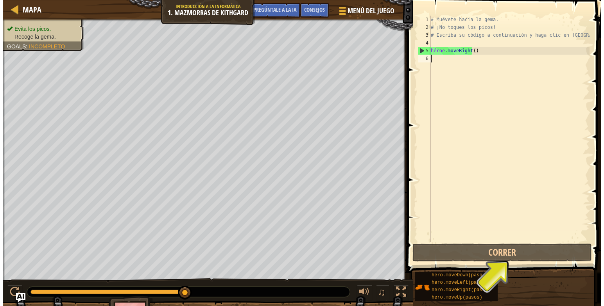
scroll to position [4, 0]
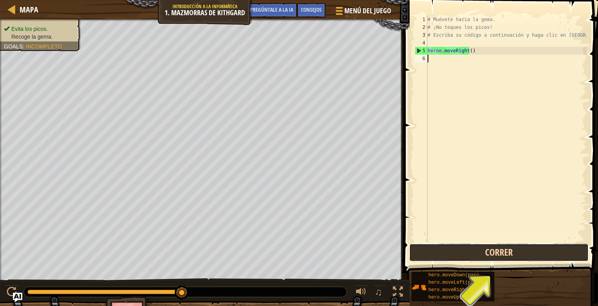
click at [488, 257] on button "Correr" at bounding box center [498, 253] width 179 height 18
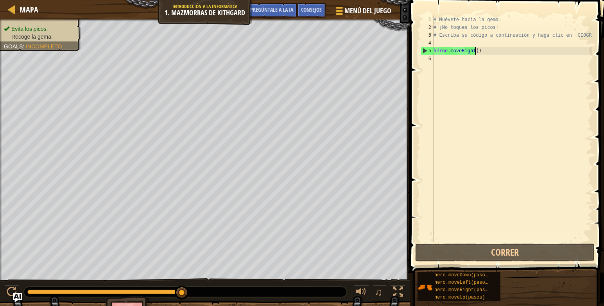
click at [475, 51] on div "# Muévete hacia la gema. # ¡No toques los picos! # Escriba su código a continua…" at bounding box center [512, 137] width 160 height 242
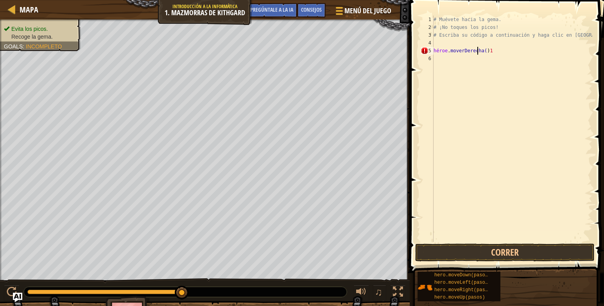
scroll to position [4, 3]
type textarea "hero.moveRight()"
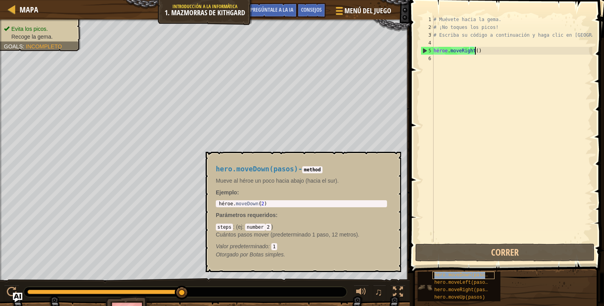
click at [470, 274] on span "hero.moveDown(pasos)" at bounding box center [462, 275] width 56 height 5
type textarea "hero.moveDown(2)"
drag, startPoint x: 219, startPoint y: 202, endPoint x: 266, endPoint y: 208, distance: 47.6
click at [252, 208] on div "hero.moveDown(pasos) - method Mueve al héroe un poco hacia abajo (hacia el sur)…" at bounding box center [301, 212] width 182 height 108
drag, startPoint x: 266, startPoint y: 208, endPoint x: 263, endPoint y: 190, distance: 18.3
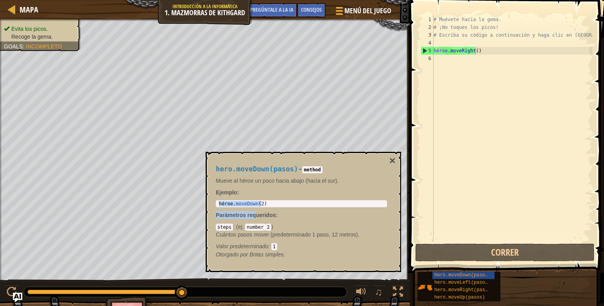
click at [263, 190] on div "hero.moveDown(pasos) - method Mueve al héroe un poco hacia abajo (hacia el sur)…" at bounding box center [301, 212] width 182 height 108
click at [298, 186] on div "hero.moveDown(pasos) - method Mueve al héroe un poco hacia abajo (hacia el sur)…" at bounding box center [301, 212] width 182 height 108
click at [344, 215] on p "Parámetros requeridos :" at bounding box center [301, 215] width 171 height 8
click at [463, 62] on div "# Muévete hacia la gema. # ¡No toques los picos! # Escriba su código a continua…" at bounding box center [512, 137] width 160 height 242
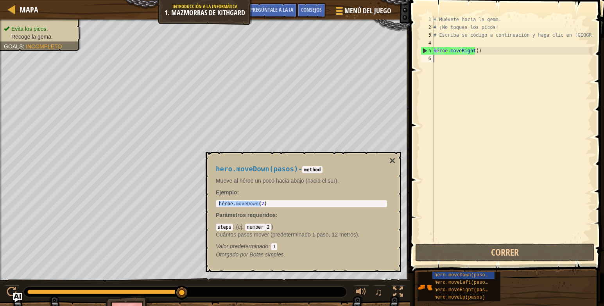
paste textarea "hero.moveDown(2)"
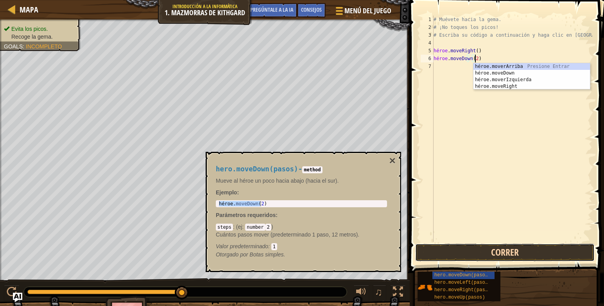
click at [530, 251] on button "Correr" at bounding box center [504, 253] width 179 height 18
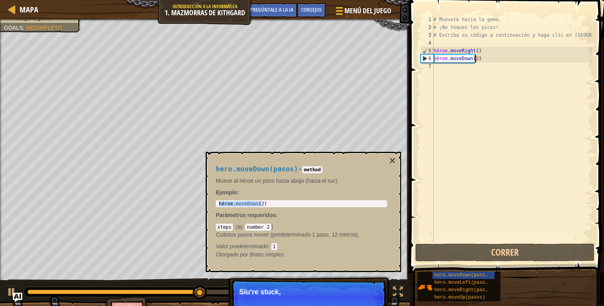
click at [474, 58] on div "# Muévete hacia la gema. # ¡No toques los picos! # Escriba su código a continua…" at bounding box center [512, 137] width 160 height 242
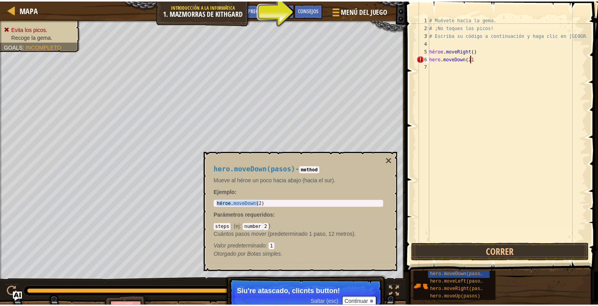
scroll to position [4, 3]
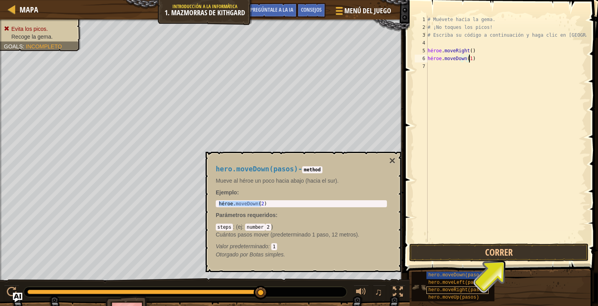
type textarea "hero.moveDown(1)"
click at [463, 288] on span "hero.moveRight(pasos)" at bounding box center [457, 290] width 59 height 5
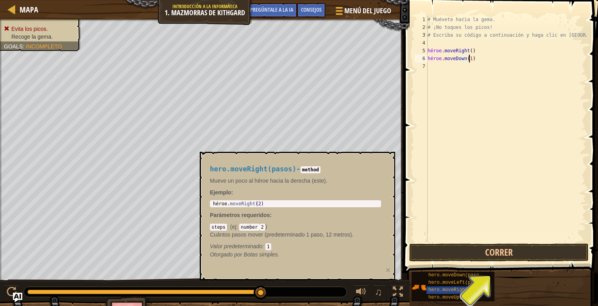
type textarea "hero.moveRight(2)"
drag, startPoint x: 212, startPoint y: 202, endPoint x: 259, endPoint y: 207, distance: 47.5
click at [259, 207] on div "hero.moveRight(2) 1 héroe . moveRight ( 2 ) ההההההההההההההההההההההההההההההההההה…" at bounding box center [295, 203] width 171 height 7
click at [438, 65] on div "# Muévete hacia la gema. # ¡No toques los picos! # Escriba su código a continua…" at bounding box center [506, 137] width 160 height 242
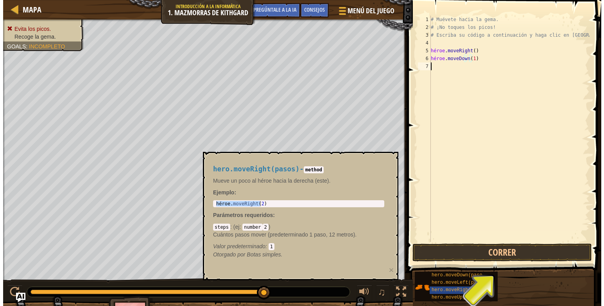
scroll to position [4, 0]
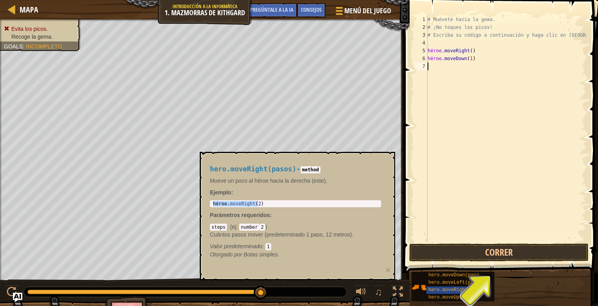
paste textarea "hero.moveRight(2)"
type textarea "hero.moveRight(2)"
click at [491, 256] on button "Correr" at bounding box center [498, 253] width 179 height 18
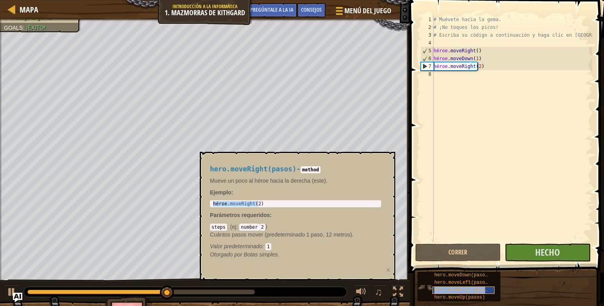
click at [445, 292] on span "hero.moveRight(pasos)" at bounding box center [463, 290] width 59 height 5
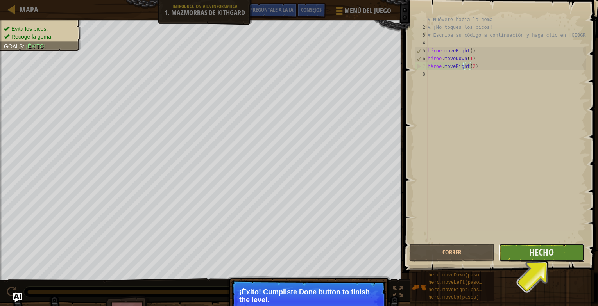
click at [558, 254] on button "Hecho" at bounding box center [542, 253] width 86 height 18
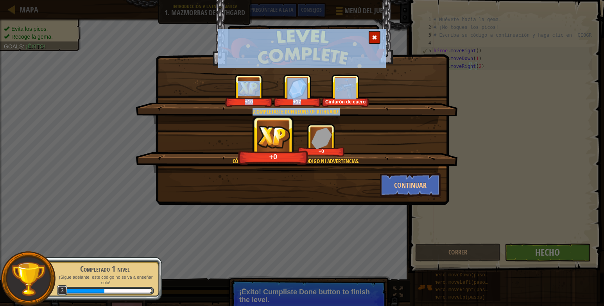
drag, startPoint x: 406, startPoint y: 57, endPoint x: 402, endPoint y: 93, distance: 37.0
click at [402, 93] on div "¡Completaste Dungeons of Kithgard! +10 +17 Cinturón de cuero Código limpio: sin…" at bounding box center [302, 83] width 293 height 166
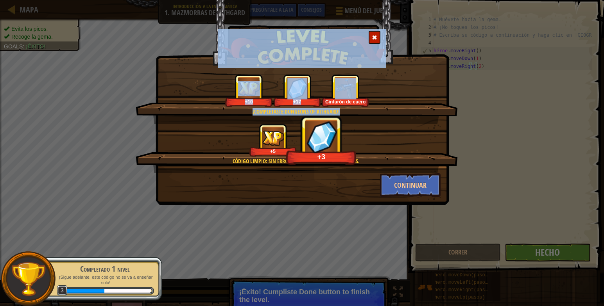
drag, startPoint x: 402, startPoint y: 93, endPoint x: 421, endPoint y: 123, distance: 35.0
click at [421, 123] on div "¡Completaste Dungeons of Kithgard! +10 +17 Cinturón de cuero" at bounding box center [297, 99] width 322 height 50
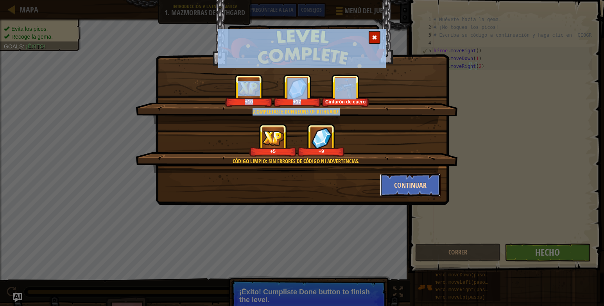
click at [420, 181] on button "Continuar" at bounding box center [410, 184] width 61 height 23
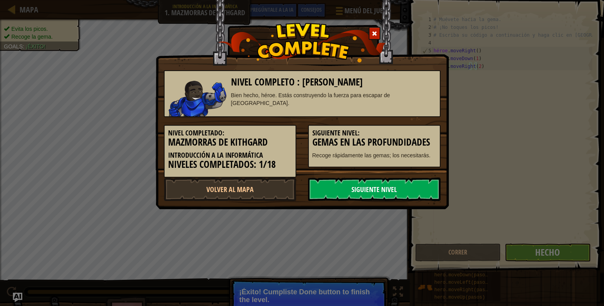
click at [375, 191] on link "Siguiente nivel" at bounding box center [374, 189] width 132 height 23
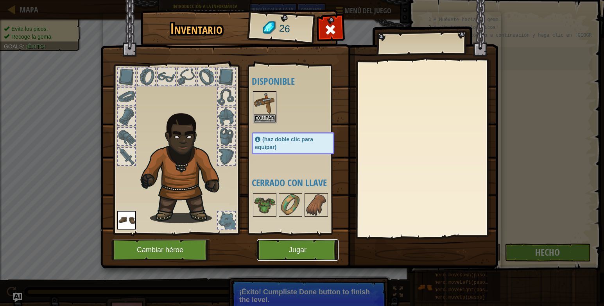
click at [306, 255] on button "Jugar" at bounding box center [298, 250] width 82 height 21
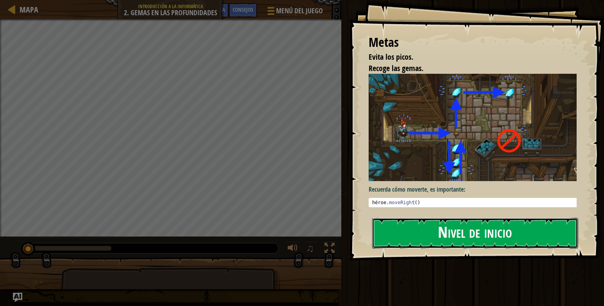
click at [487, 228] on button "Nivel de inicio" at bounding box center [475, 233] width 206 height 31
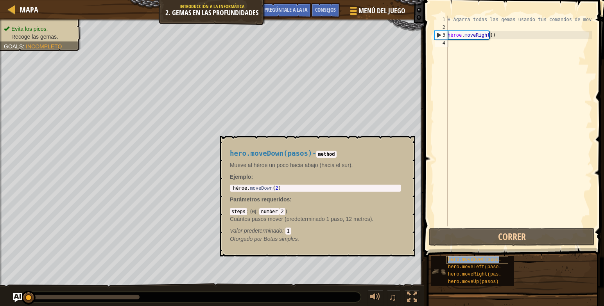
click at [493, 258] on span "hero.moveDown(pasos)" at bounding box center [476, 259] width 56 height 5
type textarea "hero.moveDown(2)"
drag, startPoint x: 232, startPoint y: 189, endPoint x: 280, endPoint y: 190, distance: 48.5
click at [280, 190] on div "héroe . moveDown ( 2 )" at bounding box center [315, 194] width 168 height 16
click at [464, 43] on div "# Agarra todas las gemas usando tus comandos de movimiento. héroe . moveRight (…" at bounding box center [519, 129] width 146 height 227
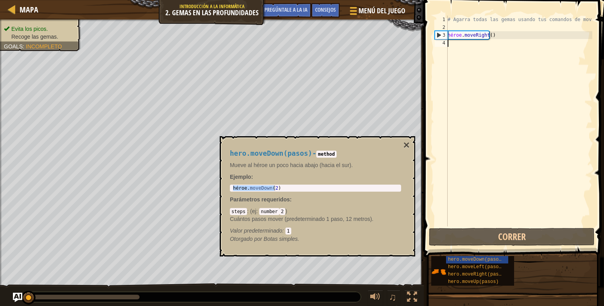
paste textarea "hero.moveDown(2)"
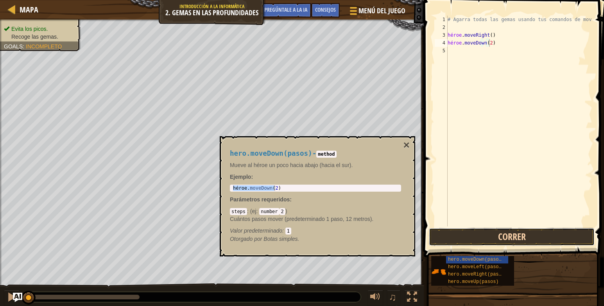
click at [498, 239] on button "Correr" at bounding box center [512, 237] width 166 height 18
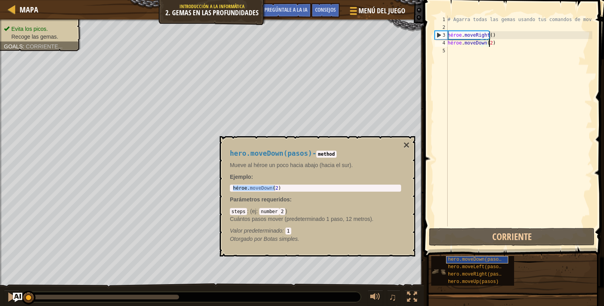
click at [492, 262] on span "hero.moveDown(pasos)" at bounding box center [476, 259] width 56 height 5
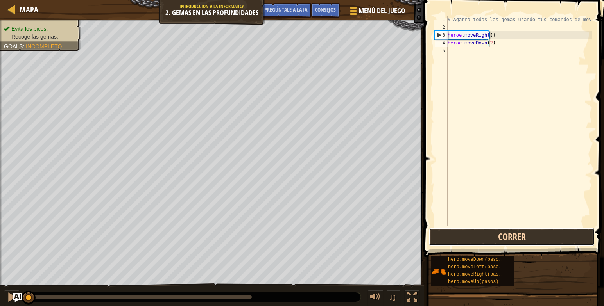
click at [498, 239] on button "Correr" at bounding box center [512, 237] width 166 height 18
click at [498, 239] on button "Corriente" at bounding box center [512, 237] width 166 height 18
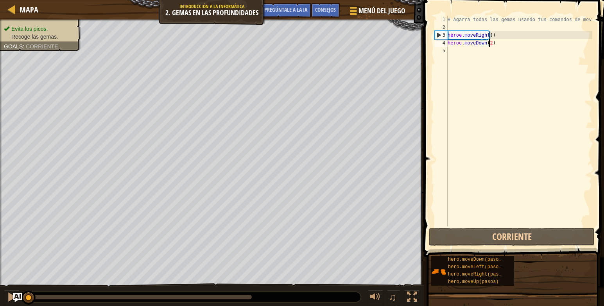
click at [487, 36] on div "# Agarra todas las gemas usando tus comandos de movimiento. héroe . moveRight (…" at bounding box center [519, 129] width 146 height 227
click at [489, 35] on div "# Agarra todas las gemas usando tus comandos de movimiento. héroe . moveRight (…" at bounding box center [519, 129] width 146 height 227
type textarea "hero.moveRight()1"
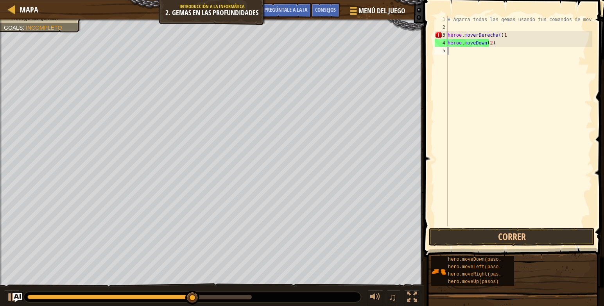
click at [452, 50] on div "# Agarra todas las gemas usando tus comandos de movimiento. héroe . moverDerech…" at bounding box center [519, 129] width 146 height 227
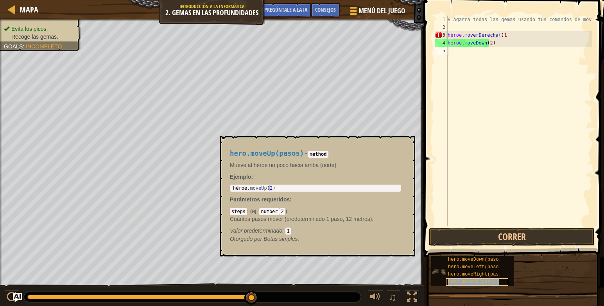
click at [458, 279] on div "hero.moveUp(pasos)" at bounding box center [477, 282] width 62 height 7
drag, startPoint x: 230, startPoint y: 189, endPoint x: 240, endPoint y: 189, distance: 9.8
click at [240, 189] on div "1 héroe . moveUp ( 2 ) הההההההההההההההההההההההההההההההההההההההההההההההההההההההה…" at bounding box center [315, 188] width 171 height 7
type textarea "hero.moveUp(2)"
drag, startPoint x: 240, startPoint y: 189, endPoint x: 258, endPoint y: 192, distance: 18.2
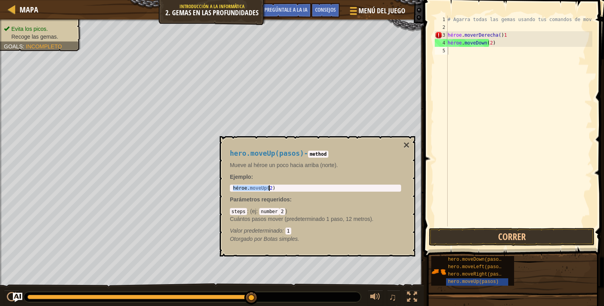
click at [258, 192] on div "hero.moveUp(pasos) - method Mueve al héroe un poco hacia arriba (norte). Ejempl…" at bounding box center [315, 197] width 182 height 108
click at [456, 52] on div "# Agarra todas las gemas usando tus comandos de movimiento. héroe . moverDerech…" at bounding box center [519, 129] width 146 height 227
paste textarea "hero.moveUp(2)"
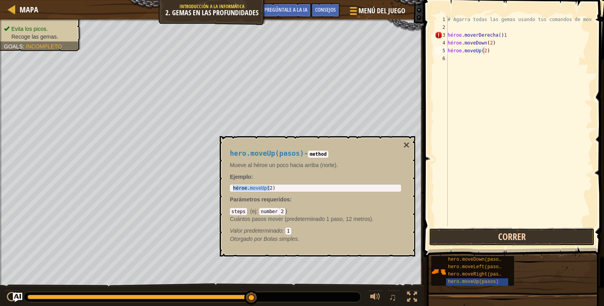
click at [476, 230] on button "Correr" at bounding box center [512, 237] width 166 height 18
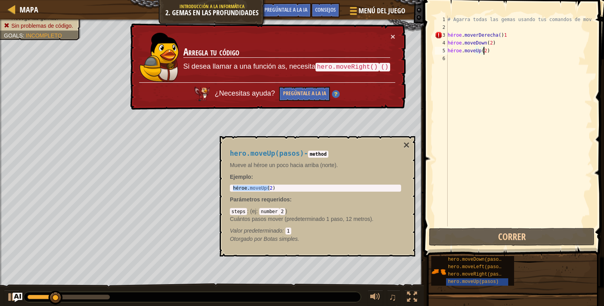
click at [503, 34] on div "# Agarra todas las gemas usando tus comandos de movimiento. héroe . moverDerech…" at bounding box center [519, 129] width 146 height 227
type textarea "hero.moveRight()"
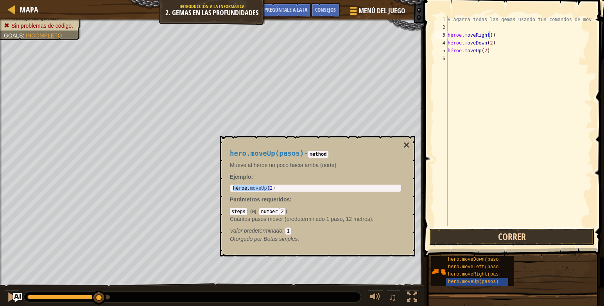
click at [491, 238] on button "Correr" at bounding box center [512, 237] width 166 height 18
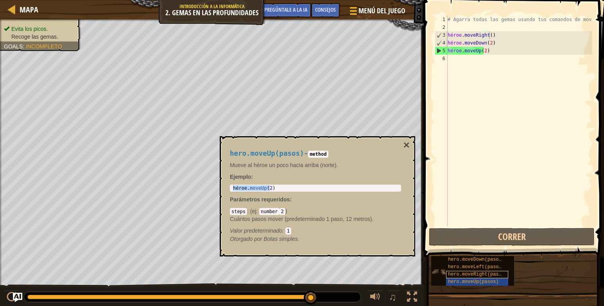
click at [458, 273] on span "hero.moveRight(pasos)" at bounding box center [477, 274] width 59 height 5
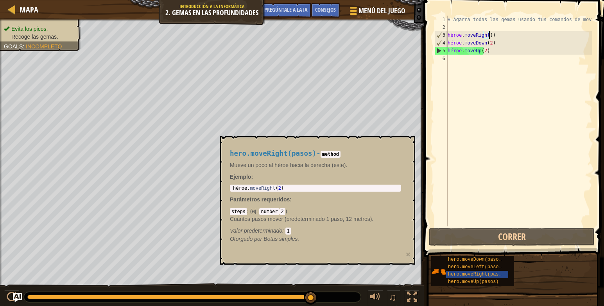
type textarea "hero.moveRight(2)"
drag, startPoint x: 231, startPoint y: 189, endPoint x: 288, endPoint y: 189, distance: 57.0
click at [288, 189] on div "héroe . moveRight ( 2 )" at bounding box center [315, 188] width 168 height 5
click at [458, 59] on div "# Agarra todas las gemas usando tus comandos de movimiento. héroe . moveRight (…" at bounding box center [519, 129] width 146 height 227
paste textarea "hero.moveRight(2)"
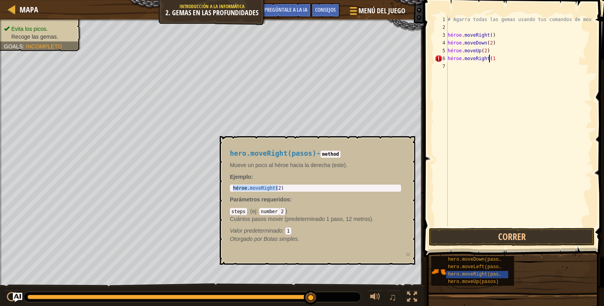
scroll to position [4, 3]
click at [483, 52] on div "# Agarra todas las gemas usando tus comandos de movimiento. héroe . moveRight (…" at bounding box center [519, 129] width 146 height 227
click at [488, 42] on div "# Agarra todas las gemas usando tus comandos de movimiento. héroe . moveRight (…" at bounding box center [519, 129] width 146 height 227
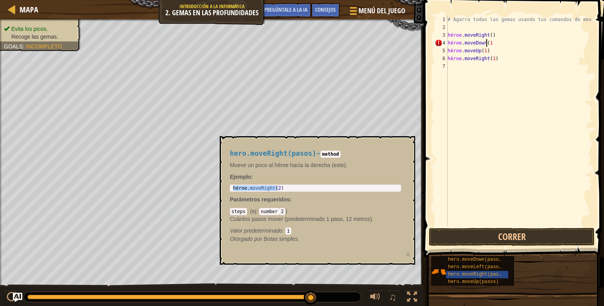
type textarea "hero.moveDown(1)"
click at [487, 240] on button "Correr" at bounding box center [512, 237] width 166 height 18
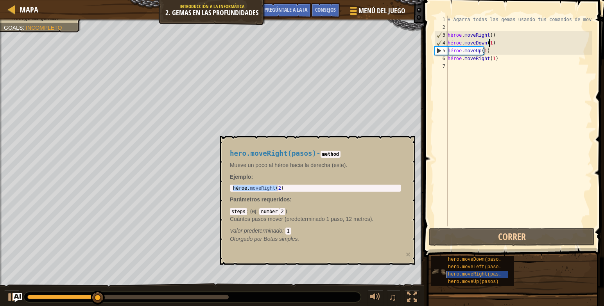
click at [466, 273] on span "hero.moveRight(pasos)" at bounding box center [477, 274] width 59 height 5
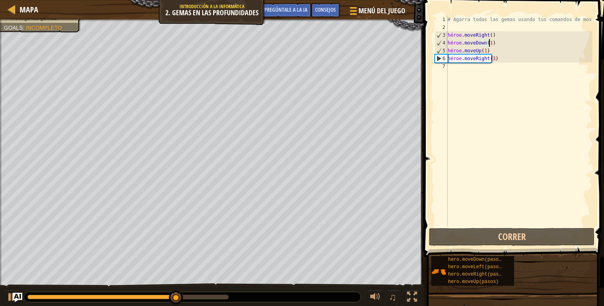
click at [487, 52] on div "# Agarra todas las gemas usando tus comandos de movimiento. héroe . moveRight (…" at bounding box center [519, 129] width 146 height 227
type textarea "hero.moveUp(1)"
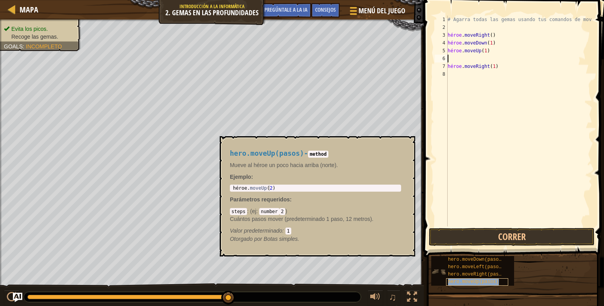
click at [469, 279] on div "hero.moveUp(pasos)" at bounding box center [477, 282] width 62 height 7
type textarea "hero.moveUp(2)"
drag, startPoint x: 232, startPoint y: 186, endPoint x: 276, endPoint y: 188, distance: 43.4
click at [276, 188] on div "héroe . moveUp ( 2 )" at bounding box center [315, 194] width 168 height 16
paste textarea "hero.moveUp(2)"
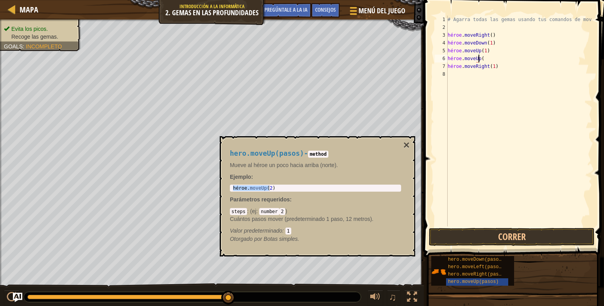
scroll to position [4, 2]
type textarea "hero.moveUp(1)"
click at [511, 233] on button "Correr" at bounding box center [512, 237] width 166 height 18
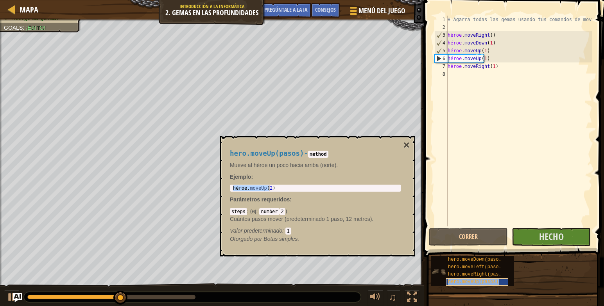
click at [472, 282] on span "hero.moveUp(pasos)" at bounding box center [473, 281] width 51 height 5
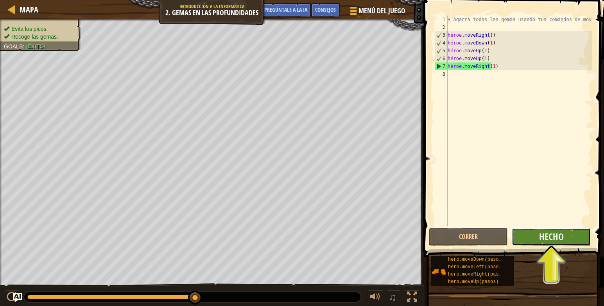
click at [567, 241] on button "Hecho" at bounding box center [550, 237] width 79 height 18
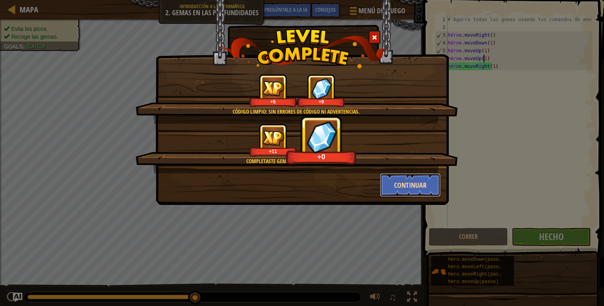
click at [418, 188] on button "Continuar" at bounding box center [410, 184] width 61 height 23
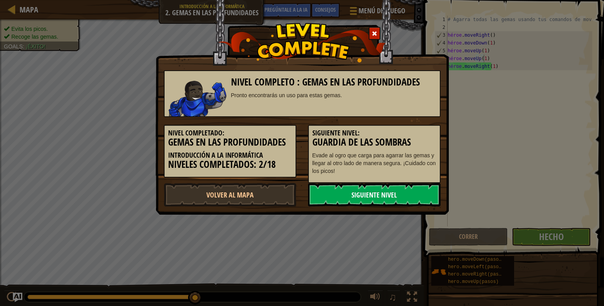
click at [416, 193] on link "Siguiente nivel" at bounding box center [374, 194] width 132 height 23
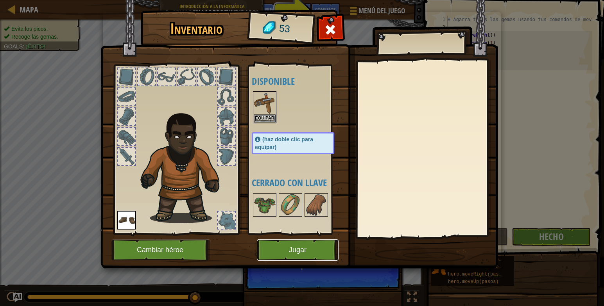
click at [327, 245] on button "Jugar" at bounding box center [298, 250] width 82 height 21
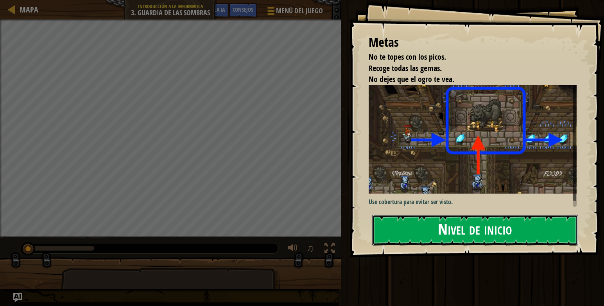
click at [430, 234] on button "Nivel de inicio" at bounding box center [475, 230] width 206 height 31
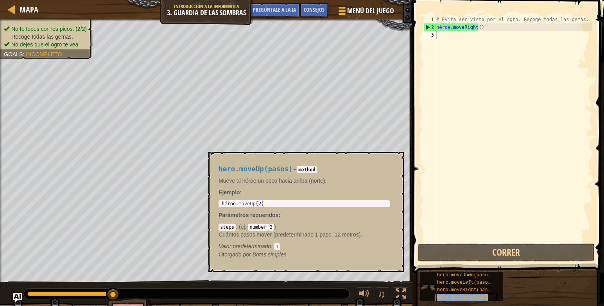
click at [484, 298] on div "hero.moveUp(pasos)" at bounding box center [466, 297] width 62 height 7
type textarea "hero.moveUp(2)"
drag, startPoint x: 220, startPoint y: 203, endPoint x: 260, endPoint y: 209, distance: 40.7
click at [260, 209] on div "hero.moveUp(pasos) - method Mueve al héroe un poco hacia arriba (norte). Ejempl…" at bounding box center [304, 212] width 182 height 108
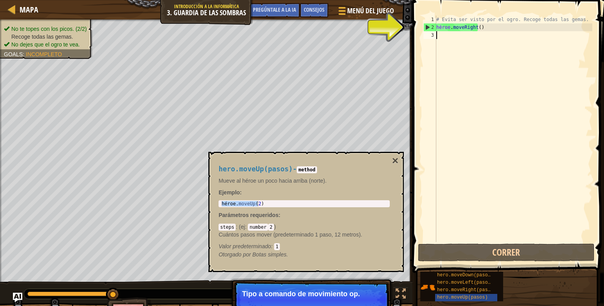
drag, startPoint x: 454, startPoint y: 35, endPoint x: 444, endPoint y: 39, distance: 10.5
paste textarea "hero.moveUp(2)"
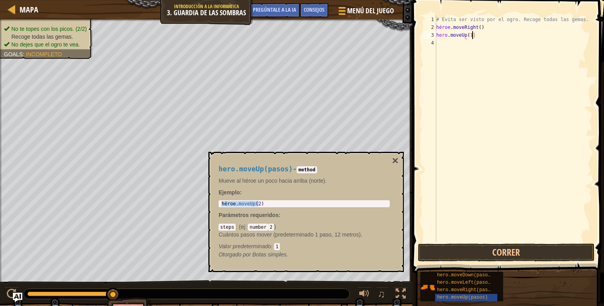
scroll to position [4, 3]
type textarea "hero.moveUp(1|"
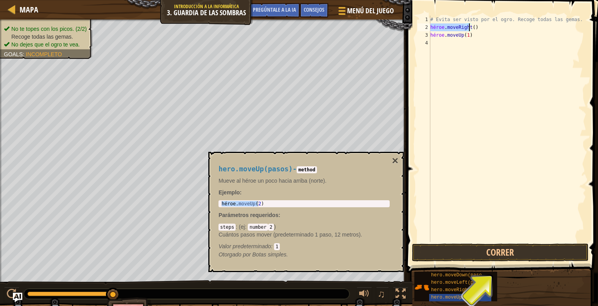
drag, startPoint x: 431, startPoint y: 27, endPoint x: 468, endPoint y: 28, distance: 37.9
click at [468, 28] on div "# Evita ser visto por el ogro. Recoge todas las gemas. héroe . moveRight ( ) hé…" at bounding box center [507, 137] width 157 height 242
type textarea "hero.moveRight()"
click at [454, 41] on div "# Evita ser visto por el ogro. Recoge todas las gemas. héroe . moveRight ( ) hé…" at bounding box center [507, 137] width 157 height 242
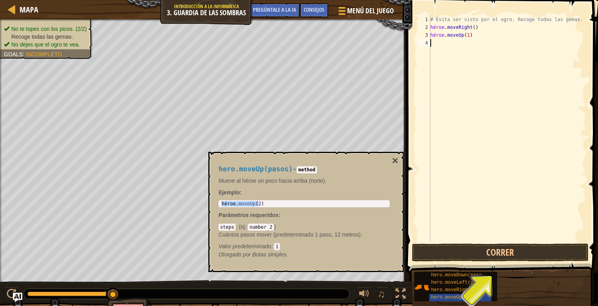
paste textarea "hero.moveRight("
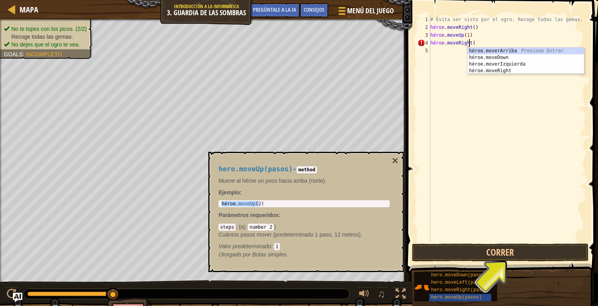
click at [474, 43] on div "# Evita ser visto por el ogro. Recoge todas las gemas. héroe . moveRight ( ) hé…" at bounding box center [507, 137] width 157 height 242
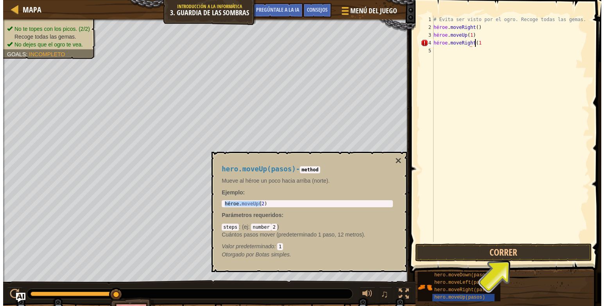
scroll to position [4, 3]
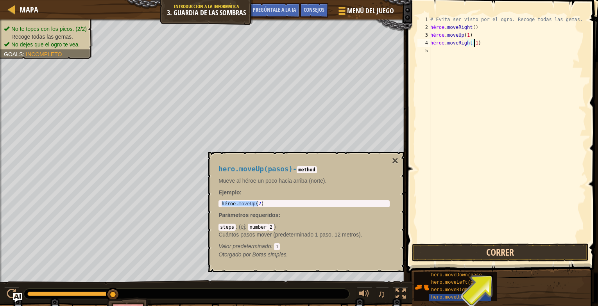
type textarea "hero.moveRight(1)"
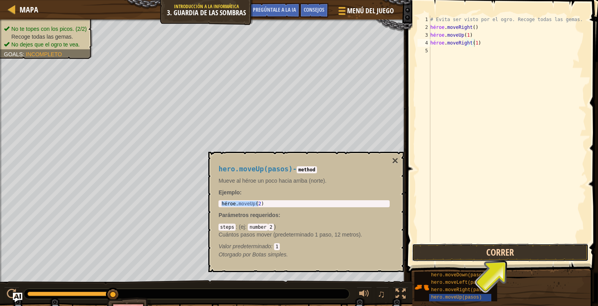
click at [474, 250] on button "Correr" at bounding box center [500, 253] width 177 height 18
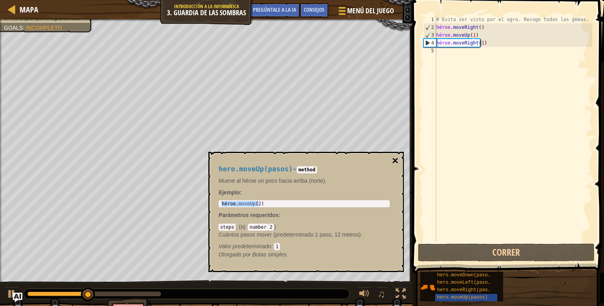
click at [396, 158] on button "×" at bounding box center [395, 161] width 6 height 11
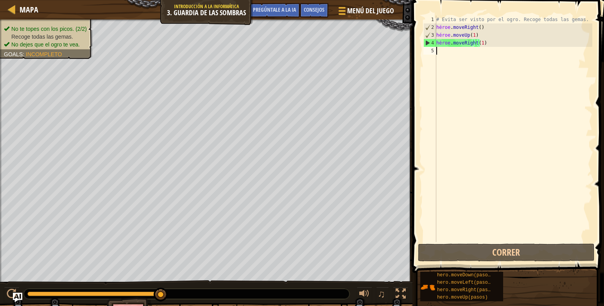
scroll to position [4, 0]
click at [485, 55] on div "# Evita ser visto por el ogro. Recoge todas las gemas. héroe . moveRight ( ) hé…" at bounding box center [512, 137] width 157 height 242
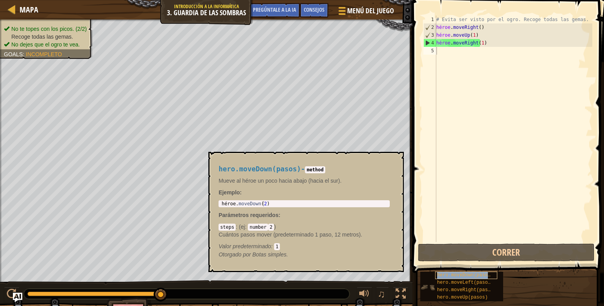
click at [475, 276] on span "hero.moveDown(pasos)" at bounding box center [465, 275] width 56 height 5
type textarea "hero.moveDown(2)"
drag, startPoint x: 221, startPoint y: 203, endPoint x: 289, endPoint y: 216, distance: 68.8
click at [289, 216] on div "hero.moveDown(pasos) - method Mueve al héroe un poco hacia abajo (hacia el sur)…" at bounding box center [304, 212] width 182 height 108
click at [459, 57] on div "# Evita ser visto por el ogro. Recoge todas las gemas. héroe . moveRight ( ) hé…" at bounding box center [512, 137] width 157 height 242
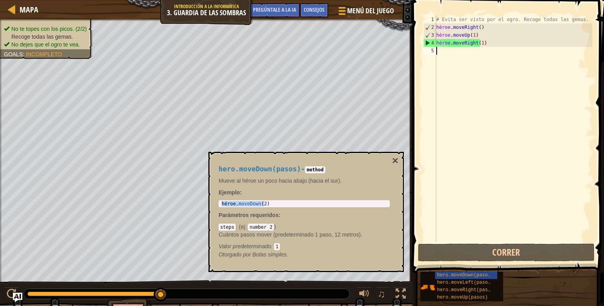
paste textarea "hero.moveDown(2)"
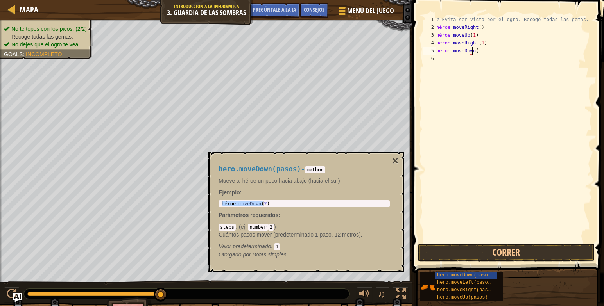
scroll to position [4, 3]
type textarea "hero.moveDown(1)"
drag, startPoint x: 436, startPoint y: 44, endPoint x: 483, endPoint y: 41, distance: 46.6
click at [483, 41] on div "# Evita ser visto por el ogro. Recoge todas las gemas. héroe . moveRight ( ) hé…" at bounding box center [512, 137] width 157 height 242
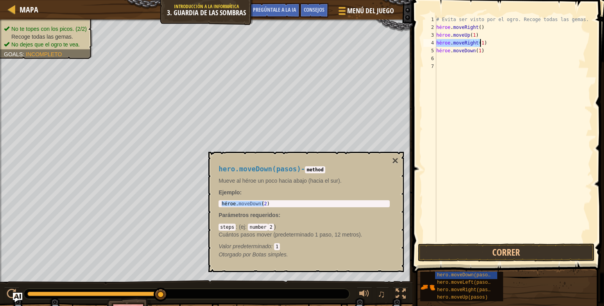
type textarea "hero.moveRight(1)"
click at [472, 56] on div "# Evita ser visto por el ogro. Recoge todas las gemas. héroe . moveRight ( ) hé…" at bounding box center [512, 137] width 157 height 242
paste textarea "hero.moveRight(1)"
type textarea "hero.moveRight(1)"
click at [504, 251] on button "Correr" at bounding box center [506, 253] width 177 height 18
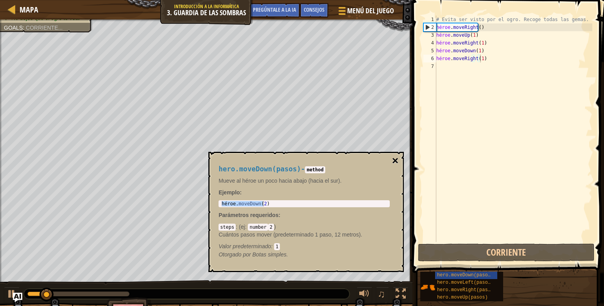
click at [396, 159] on button "×" at bounding box center [395, 161] width 6 height 11
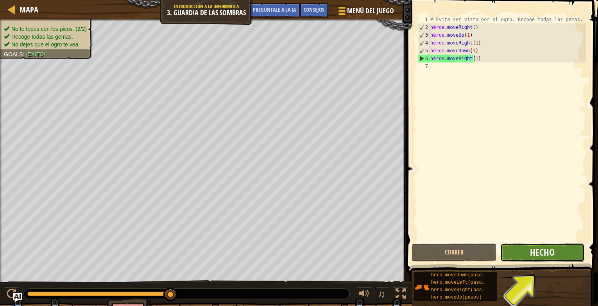
click at [544, 254] on span "Hecho" at bounding box center [542, 252] width 25 height 13
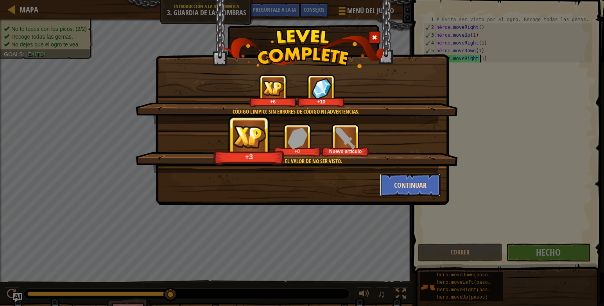
click at [421, 188] on button "Continuar" at bounding box center [410, 184] width 61 height 23
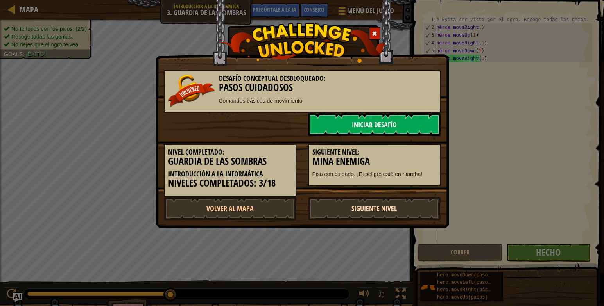
click at [356, 207] on link "Siguiente nivel" at bounding box center [374, 208] width 132 height 23
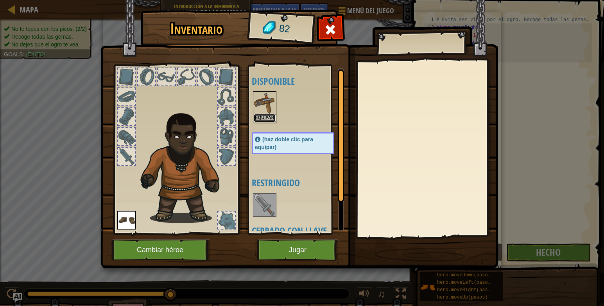
click at [270, 117] on button "Equipar" at bounding box center [265, 118] width 22 height 8
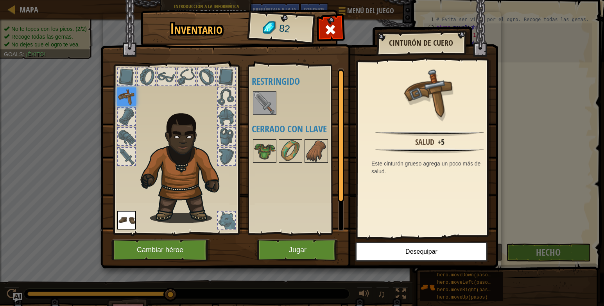
click at [258, 110] on img at bounding box center [265, 103] width 22 height 22
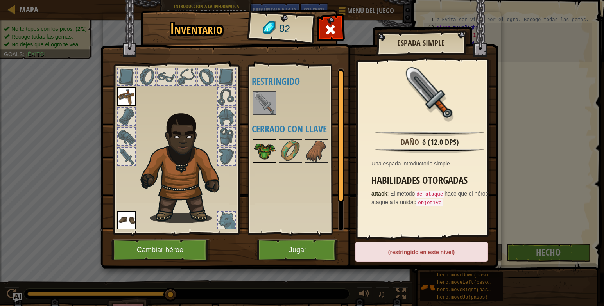
click at [274, 153] on img at bounding box center [265, 151] width 22 height 22
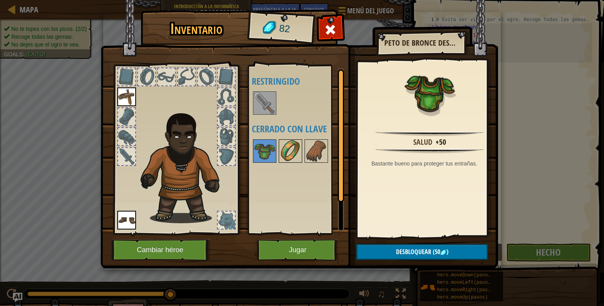
click at [286, 153] on img at bounding box center [290, 151] width 22 height 22
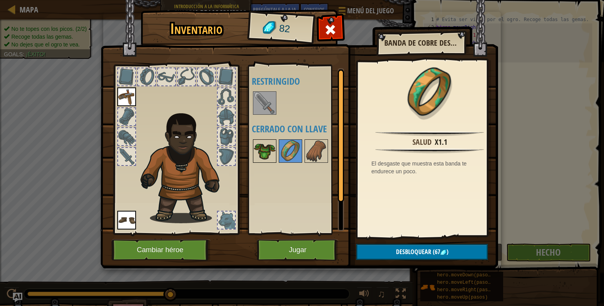
click at [255, 150] on img at bounding box center [265, 151] width 22 height 22
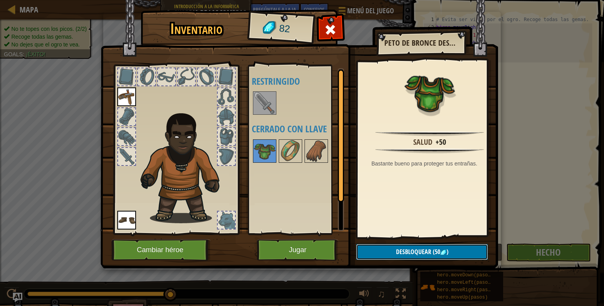
click at [392, 250] on button "Desbloquear (50 )" at bounding box center [422, 252] width 132 height 16
click at [396, 250] on button "Confirmar" at bounding box center [422, 252] width 132 height 16
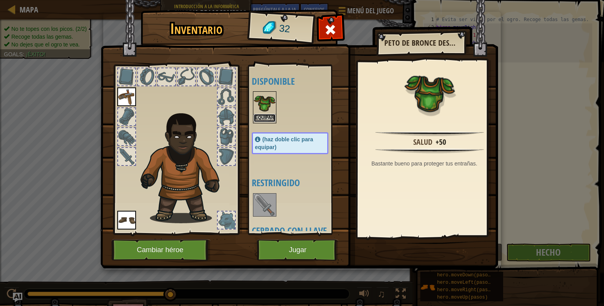
click at [267, 118] on button "Equipar" at bounding box center [265, 118] width 22 height 8
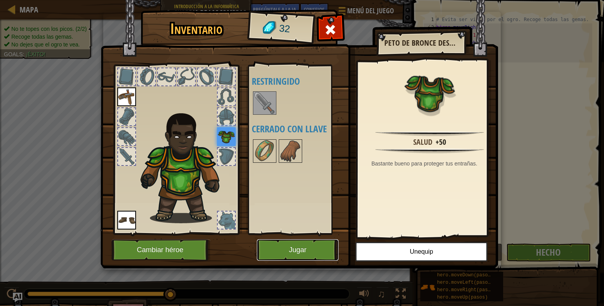
click at [298, 253] on button "Jugar" at bounding box center [298, 250] width 82 height 21
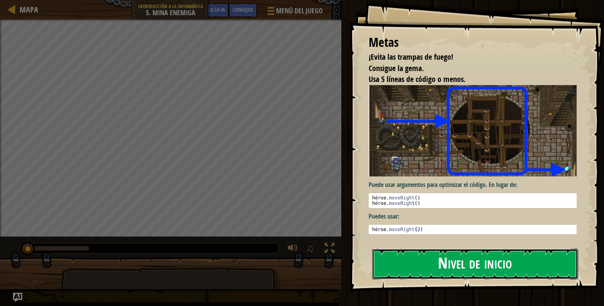
click at [484, 270] on button "Nivel de inicio" at bounding box center [475, 264] width 206 height 31
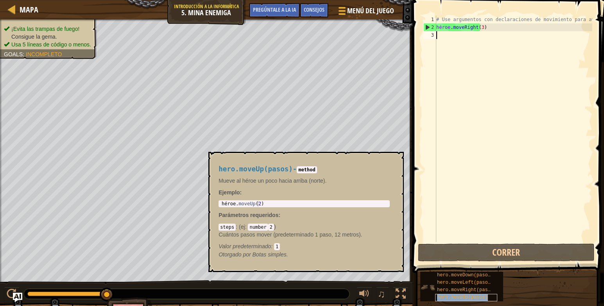
click at [451, 297] on span "hero.moveUp(pasos)" at bounding box center [462, 297] width 51 height 5
click at [376, 201] on div "1 héroe . moveUp ( 2 ) הההההההההההההההההההההההההההההההההההההההההההההההההההההההה…" at bounding box center [303, 203] width 171 height 7
type textarea "hero.moveUp(2)"
click at [377, 204] on div "héroe . moveUp ( 2 )" at bounding box center [304, 209] width 168 height 16
drag, startPoint x: 377, startPoint y: 204, endPoint x: 324, endPoint y: 202, distance: 53.6
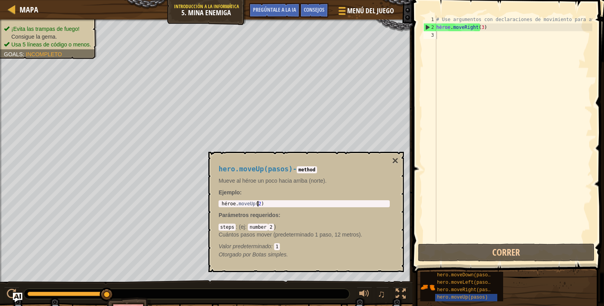
click at [324, 202] on div "héroe . moveUp ( 2 )" at bounding box center [304, 209] width 168 height 16
drag, startPoint x: 289, startPoint y: 205, endPoint x: 222, endPoint y: 204, distance: 67.2
click at [222, 204] on div "héroe . moveUp ( 2 )" at bounding box center [304, 209] width 168 height 16
click at [440, 33] on div "# Use argumentos con declaraciones de movimiento para avanzar más. héroe . move…" at bounding box center [512, 137] width 157 height 242
paste textarea "hero.moveUp(2)"
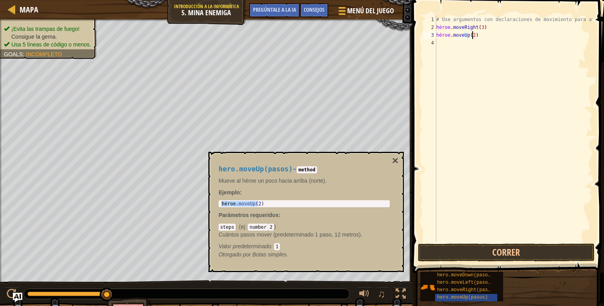
type textarea "hero.moveUp(2"
type textarea "hero.moveUp(1)"
click at [439, 42] on div "# Use argumentos con declaraciones de movimiento para avanzar más. héroe . move…" at bounding box center [512, 137] width 157 height 242
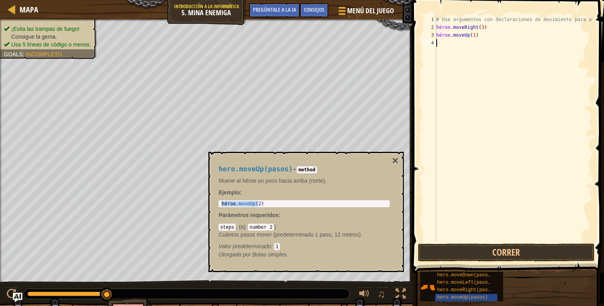
scroll to position [4, 0]
click at [393, 156] on button "×" at bounding box center [395, 161] width 6 height 11
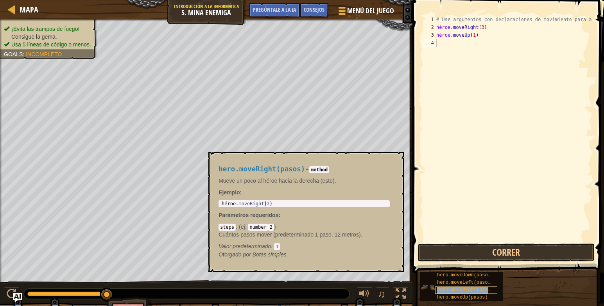
click at [453, 289] on span "hero.moveRight(pasos)" at bounding box center [466, 290] width 59 height 5
type textarea "hero.moveRight(2)"
click at [315, 205] on div "héroe . moveRight ( 2 )" at bounding box center [304, 209] width 168 height 16
drag, startPoint x: 302, startPoint y: 202, endPoint x: 225, endPoint y: 200, distance: 76.2
click at [225, 200] on div "hero.moveRight(pasos) - method Mueve un poco al héroe hacia la derecha (este). …" at bounding box center [304, 212] width 182 height 108
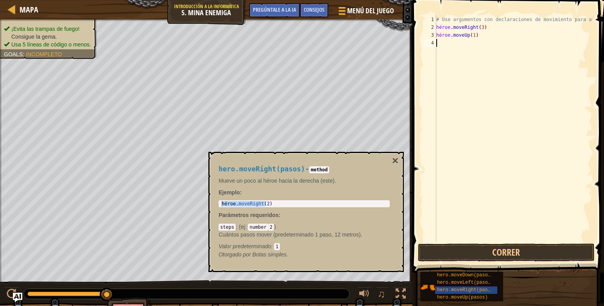
paste textarea "hero.moveRight(2)"
type textarea "hero.moveRight(1)"
click at [459, 55] on div "# Use argumentos con declaraciones de movimiento para avanzar más. héroe . move…" at bounding box center [512, 137] width 157 height 242
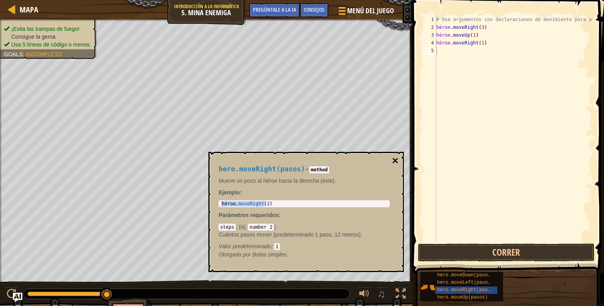
click at [396, 161] on button "×" at bounding box center [395, 161] width 6 height 11
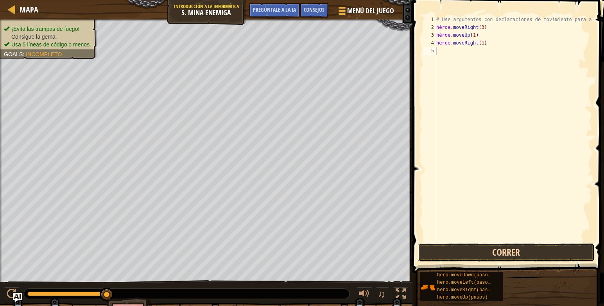
click at [453, 247] on button "Correr" at bounding box center [506, 253] width 177 height 18
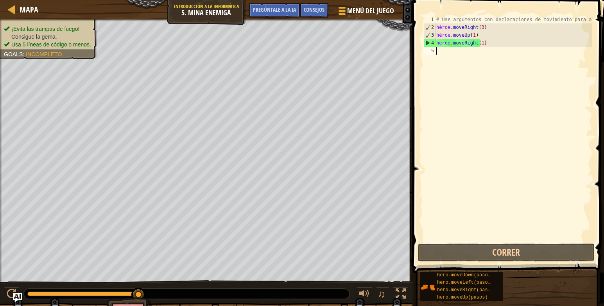
click at [459, 56] on div "# Use argumentos con declaraciones de movimiento para avanzar más. héroe . move…" at bounding box center [512, 137] width 157 height 242
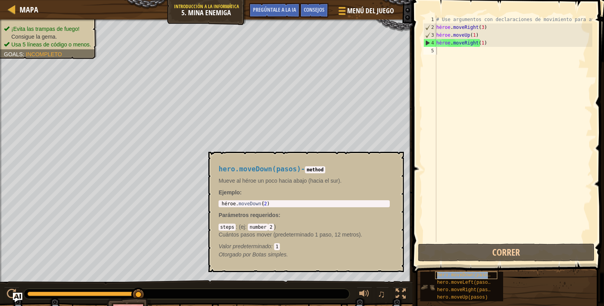
click at [465, 275] on span "hero.moveDown(pasos)" at bounding box center [465, 275] width 56 height 5
type textarea "hero.moveDown(2)"
drag, startPoint x: 330, startPoint y: 202, endPoint x: 210, endPoint y: 207, distance: 119.7
click at [210, 207] on div "hero.moveDown(pasos) - method Mueve al héroe un poco hacia abajo (hacia el sur)…" at bounding box center [305, 212] width 195 height 120
drag, startPoint x: 271, startPoint y: 204, endPoint x: 218, endPoint y: 192, distance: 53.6
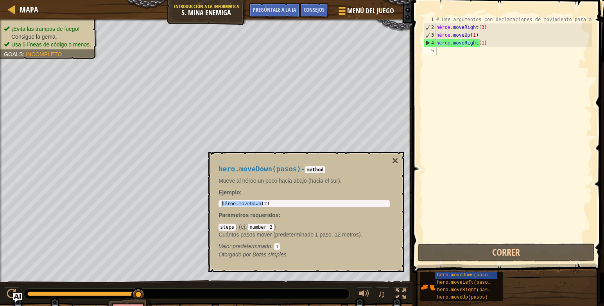
click at [218, 192] on div "hero.moveDown(pasos) - method Mueve al héroe un poco hacia abajo (hacia el sur)…" at bounding box center [304, 212] width 182 height 108
click at [445, 50] on div "# Use argumentos con declaraciones de movimiento para avanzar más. héroe . move…" at bounding box center [512, 137] width 157 height 242
paste textarea "hero.moveDown(2)"
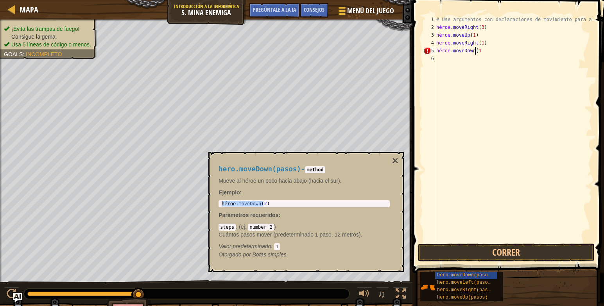
scroll to position [4, 3]
click at [484, 51] on div "# Use argumentos con declaraciones de movimiento para avanzar más. héroe . move…" at bounding box center [512, 137] width 157 height 242
type textarea "hero.moveDown(3)"
click at [454, 62] on div "# Use argumentos con declaraciones de movimiento para avanzar más. héroe . move…" at bounding box center [512, 137] width 157 height 242
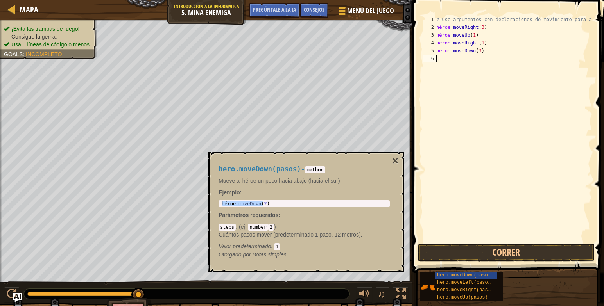
scroll to position [4, 0]
click at [397, 159] on button "×" at bounding box center [395, 161] width 6 height 11
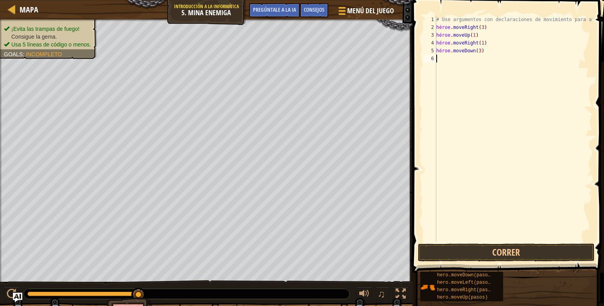
click at [449, 59] on div "# Use argumentos con declaraciones de movimiento para avanzar más. héroe . move…" at bounding box center [512, 137] width 157 height 242
click at [478, 247] on button "Correr" at bounding box center [506, 253] width 177 height 18
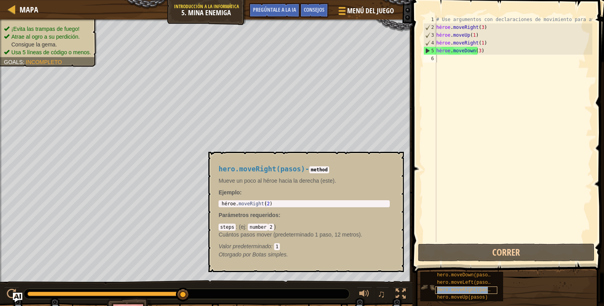
click at [451, 291] on span "hero.moveRight(pasos)" at bounding box center [466, 290] width 59 height 5
type textarea "hero.moveRight(2)"
drag, startPoint x: 285, startPoint y: 203, endPoint x: 221, endPoint y: 200, distance: 64.2
click at [221, 200] on div "hero.moveRight(pasos) - method Mueve un poco al héroe hacia la derecha (este). …" at bounding box center [304, 212] width 182 height 108
click at [438, 57] on div "# Use argumentos con declaraciones de movimiento para avanzar más. héroe . move…" at bounding box center [512, 137] width 157 height 242
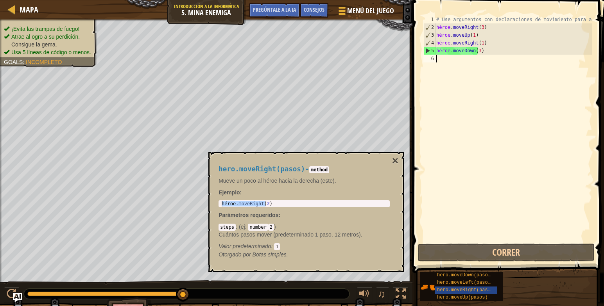
paste textarea "hero.moveRight(2)"
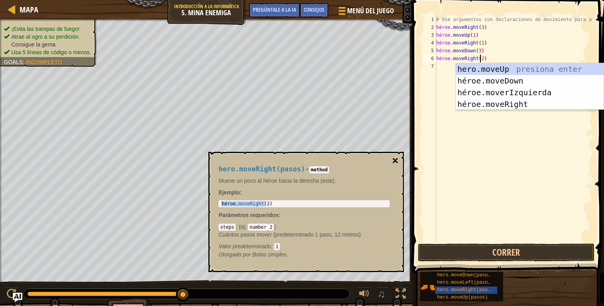
click at [396, 160] on button "×" at bounding box center [395, 161] width 6 height 11
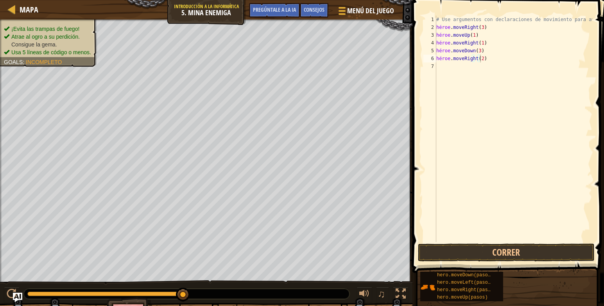
click at [484, 61] on div "# Use argumentos con declaraciones de movimiento para avanzar más. héroe . move…" at bounding box center [512, 137] width 157 height 242
click at [486, 258] on button "Correr" at bounding box center [506, 253] width 177 height 18
type textarea "hero.moveRight(2)"
click at [459, 250] on button "Correr" at bounding box center [506, 253] width 177 height 18
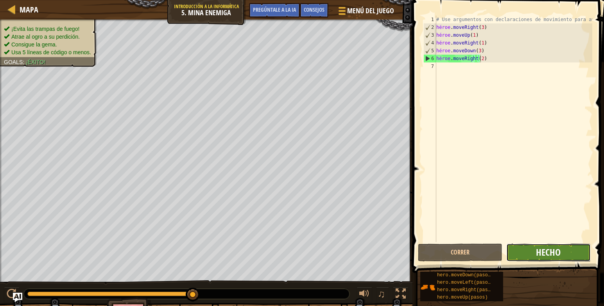
click at [543, 249] on span "Hecho" at bounding box center [548, 252] width 25 height 13
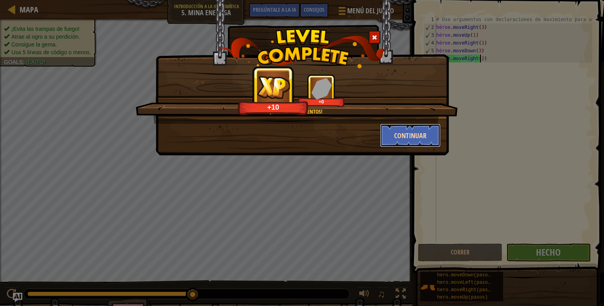
click at [422, 141] on button "Continuar" at bounding box center [410, 135] width 61 height 23
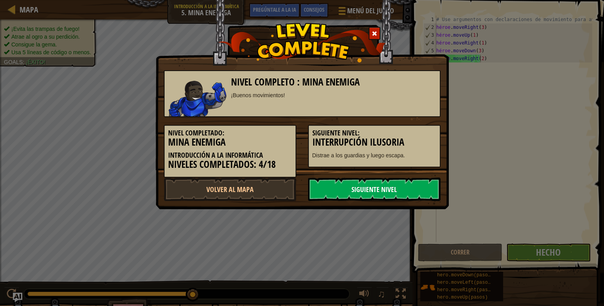
click at [398, 187] on link "Siguiente nivel" at bounding box center [374, 189] width 132 height 23
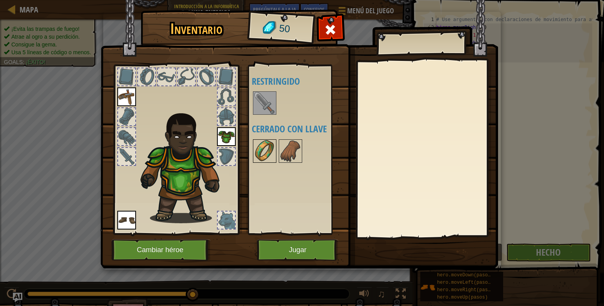
click at [270, 150] on img at bounding box center [265, 151] width 22 height 22
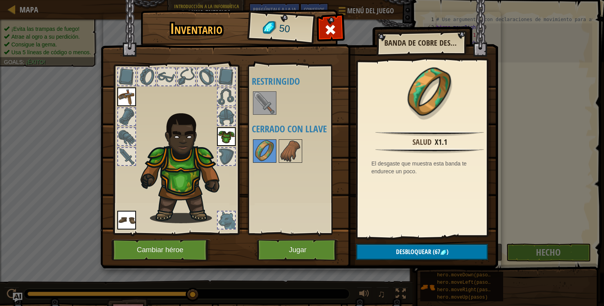
click at [268, 108] on img at bounding box center [265, 103] width 22 height 22
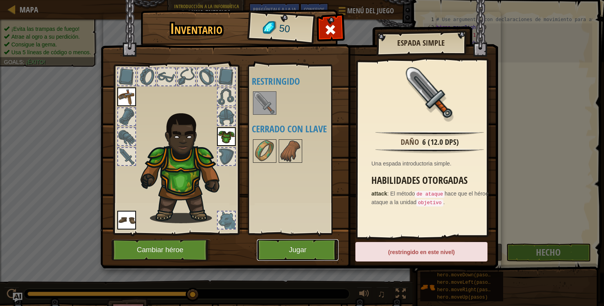
click at [305, 246] on button "Jugar" at bounding box center [298, 250] width 82 height 21
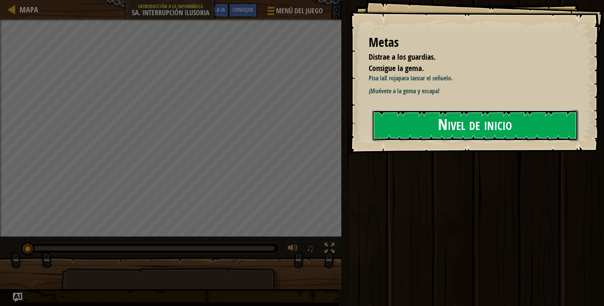
click at [452, 134] on button "Nivel de inicio" at bounding box center [475, 125] width 206 height 31
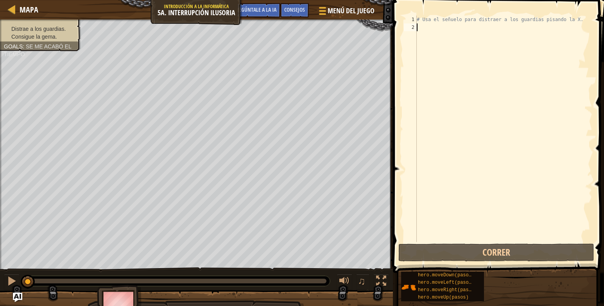
click at [428, 29] on div "# Usa el señuelo para distraer a los guardias pisando la X." at bounding box center [503, 137] width 177 height 242
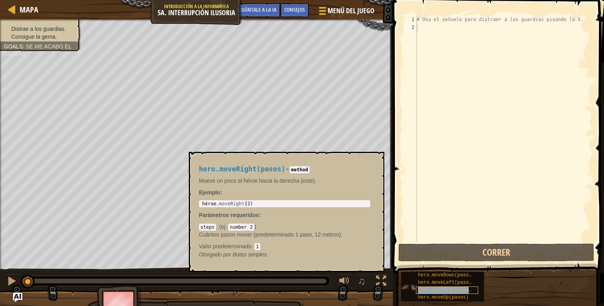
click at [438, 290] on span "hero.moveRight(pasos)" at bounding box center [447, 290] width 59 height 5
type textarea "hero.moveRight(2)"
drag, startPoint x: 326, startPoint y: 205, endPoint x: 197, endPoint y: 204, distance: 129.3
click at [199, 204] on div "hero.moveRight(2) 1 héroe . moveRight ( 2 ) ההההההההההההההההההההההההההההההההההה…" at bounding box center [284, 203] width 171 height 7
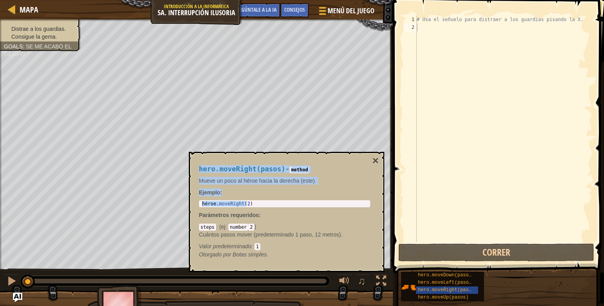
click at [187, 0] on body "Mapa Introducción a la informática 5a. Interrupción ilusoria Menú del juego Hec…" at bounding box center [302, 0] width 604 height 0
copy body "397 l: 1 i: 57 Dol sitametc adipiScing: 51e Sedd Eiusmodtem : Inci 2 6 / 9 Utla…"
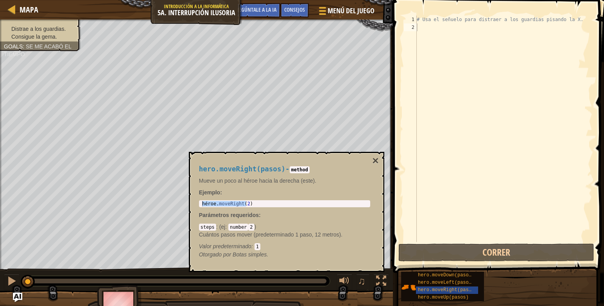
click at [417, 28] on div "# Usa el señuelo para distraer a los guardias pisando la X." at bounding box center [503, 137] width 177 height 242
paste textarea "Ejemplo:"
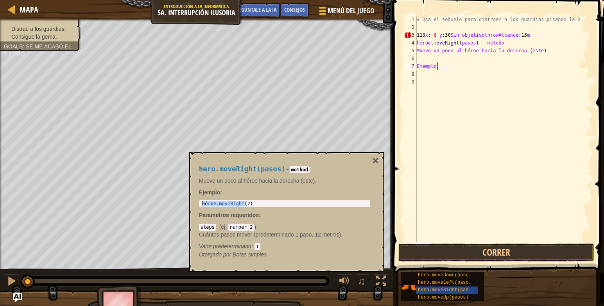
click at [445, 68] on div "# Usa el señuelo para distraer a los guardias pisando la X. 110 x : 6 y : 30 Si…" at bounding box center [503, 137] width 177 height 242
type textarea "E"
type textarea "M"
type textarea "h"
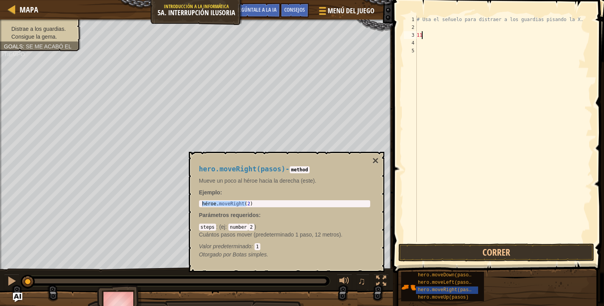
type textarea "1"
drag, startPoint x: 254, startPoint y: 207, endPoint x: 221, endPoint y: 206, distance: 33.6
click at [221, 206] on div "héroe . moveRight ( 2 )" at bounding box center [284, 203] width 168 height 5
drag, startPoint x: 254, startPoint y: 205, endPoint x: 202, endPoint y: 203, distance: 51.2
click at [202, 203] on div "héroe . moveRight ( 2 )" at bounding box center [284, 209] width 168 height 16
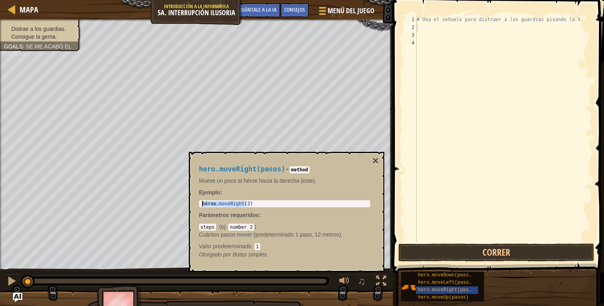
click at [440, 25] on div "# Usa el señuelo para distraer a los guardias pisando la X." at bounding box center [503, 137] width 177 height 242
paste textarea "hero.moveRight(2)"
type textarea "hero.moveRight(1)"
click at [374, 164] on button "×" at bounding box center [375, 161] width 6 height 11
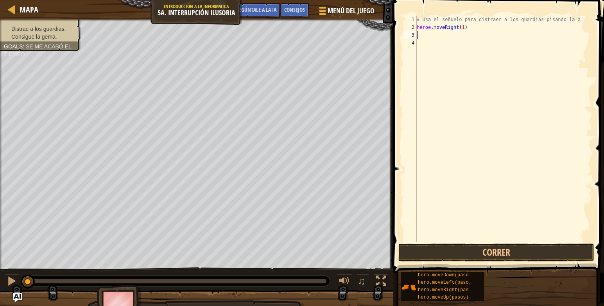
click at [450, 36] on div "# Usa el señuelo para distraer a los guardias pisando la X. héroe . moveRight (…" at bounding box center [503, 137] width 177 height 242
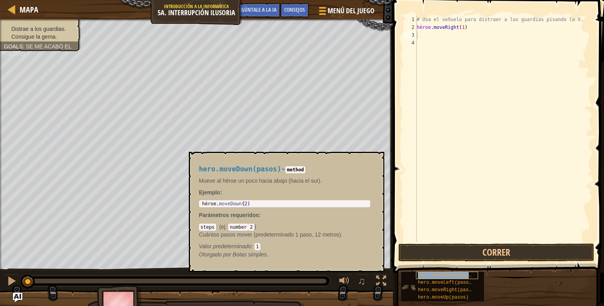
click at [431, 278] on div "hero.moveDown(pasos)" at bounding box center [447, 275] width 62 height 7
type textarea "hero.moveDown(2)"
drag, startPoint x: 333, startPoint y: 203, endPoint x: 223, endPoint y: 197, distance: 109.9
click at [223, 197] on div "hero.moveDown(pasos) - method Mueve al héroe un poco hacia abajo (hacia el sur)…" at bounding box center [284, 212] width 182 height 108
click at [427, 38] on div "# Usa el señuelo para distraer a los guardias pisando la X. héroe . moveRight (…" at bounding box center [503, 137] width 177 height 242
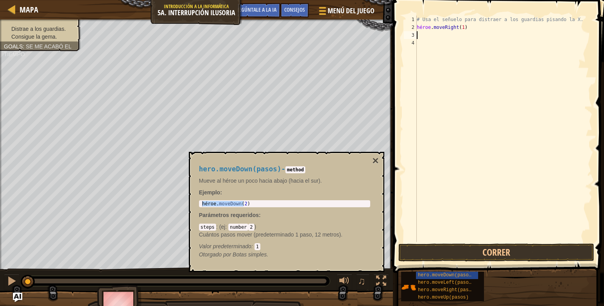
paste textarea "hero.moveDown(2)"
type textarea "hero.moveDown(2)"
click at [376, 158] on button "×" at bounding box center [375, 161] width 6 height 11
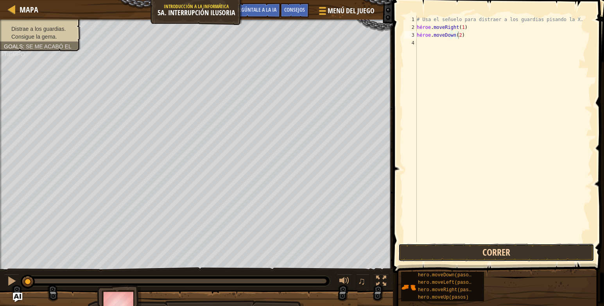
click at [436, 255] on button "Correr" at bounding box center [496, 253] width 196 height 18
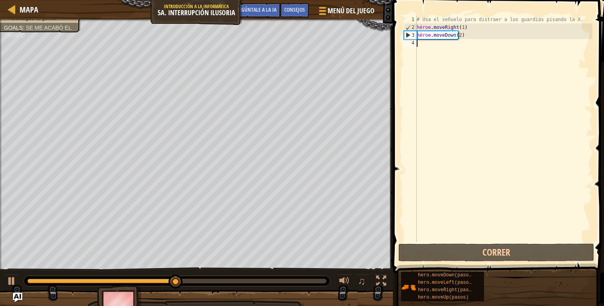
click at [434, 43] on div "# Usa el señuelo para distraer a los guardias pisando la X. héroe . moveRight (…" at bounding box center [503, 137] width 177 height 242
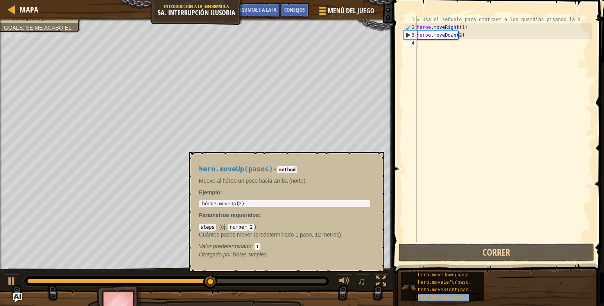
click at [438, 297] on span "hero.moveUp(pasos)" at bounding box center [443, 297] width 51 height 5
type textarea "hero.moveUp(2)"
drag, startPoint x: 315, startPoint y: 204, endPoint x: 202, endPoint y: 204, distance: 113.3
click at [202, 204] on div "héroe . moveUp ( 2 )" at bounding box center [284, 209] width 168 height 16
click at [431, 43] on div "# Usa el señuelo para distraer a los guardias pisando la X. héroe . moveRight (…" at bounding box center [503, 137] width 177 height 242
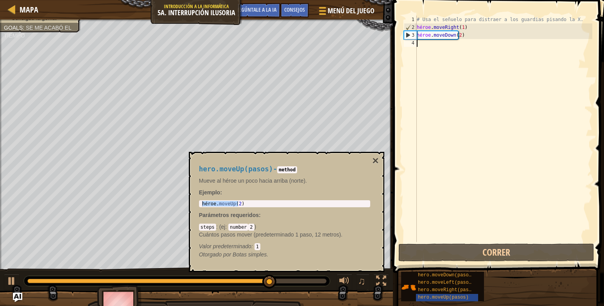
paste textarea "hero.moveUp(2)"
type textarea "hero.moveUp(2)"
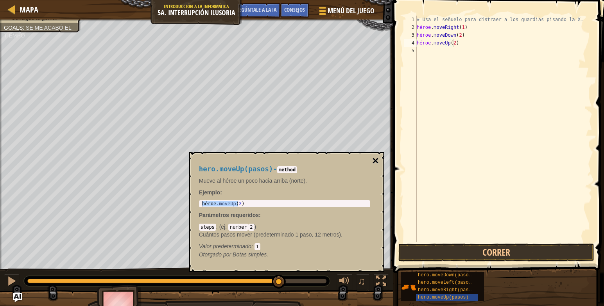
click at [375, 162] on button "×" at bounding box center [375, 161] width 6 height 11
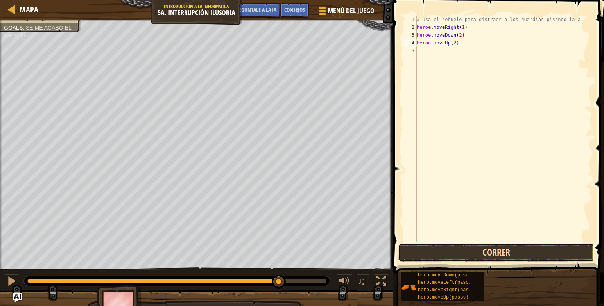
click at [445, 257] on button "Correr" at bounding box center [496, 253] width 196 height 18
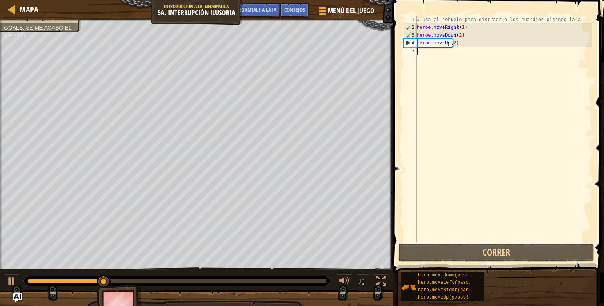
click at [431, 52] on div "# Usa el señuelo para distraer a los guardias pisando la X. héroe . moveRight (…" at bounding box center [503, 137] width 177 height 242
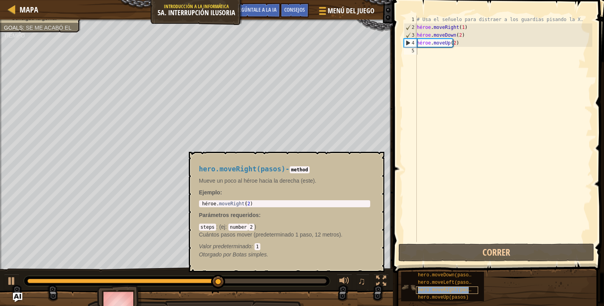
click at [436, 287] on div "hero.moveRight(pasos)" at bounding box center [447, 290] width 62 height 7
type textarea "hero.moveRight(2)"
click at [186, 0] on body "Mapa Introducción a la informática 5a. Interrupción ilusoria Menú del juego Hec…" at bounding box center [302, 0] width 604 height 0
click at [434, 52] on div "# Usa el señuelo para distraer a los guardias pisando la X. héroe . moveRight (…" at bounding box center [503, 137] width 177 height 242
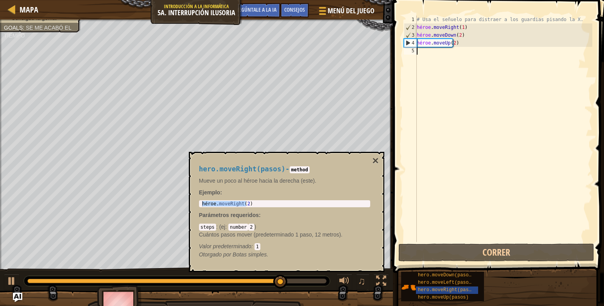
paste textarea "hero.moveRight(2)"
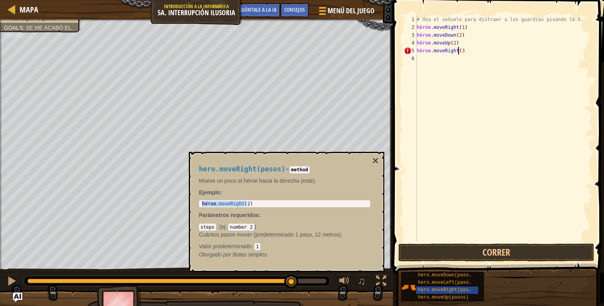
scroll to position [4, 3]
type textarea "hero.moveRight(3)"
click at [377, 162] on button "×" at bounding box center [375, 161] width 6 height 11
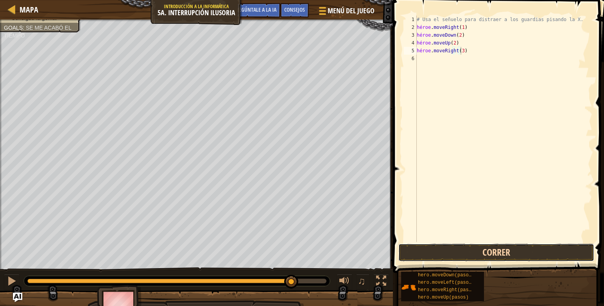
click at [447, 253] on button "Correr" at bounding box center [496, 253] width 196 height 18
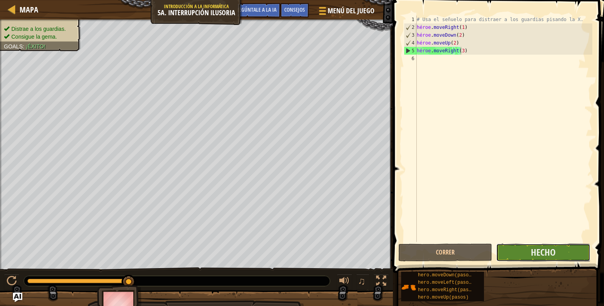
click at [503, 244] on button "Hecho" at bounding box center [543, 253] width 94 height 18
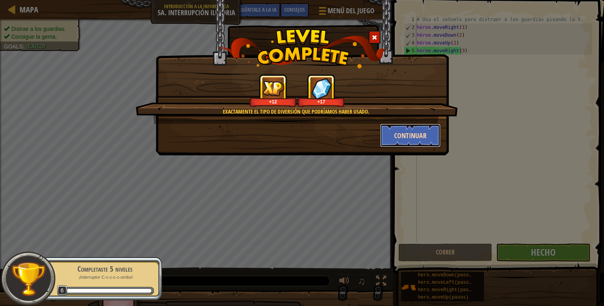
click at [392, 133] on button "Continuar" at bounding box center [410, 135] width 61 height 23
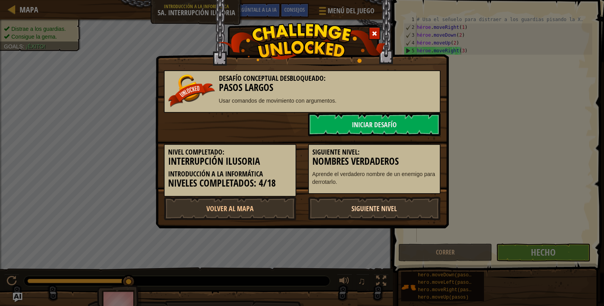
click at [373, 205] on link "Siguiente nivel" at bounding box center [374, 208] width 132 height 23
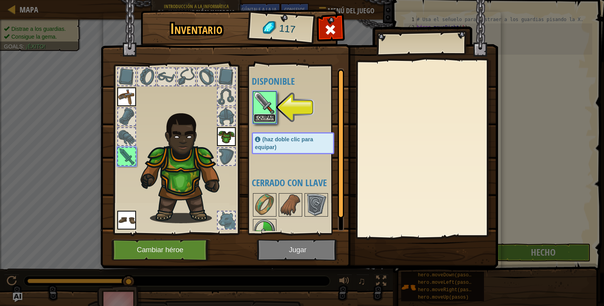
click at [270, 117] on button "Equipar" at bounding box center [265, 118] width 22 height 8
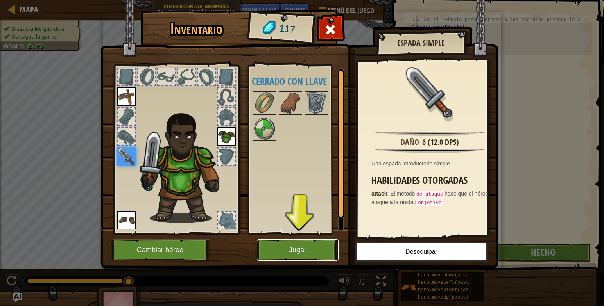
click at [315, 248] on button "Jugar" at bounding box center [298, 250] width 82 height 21
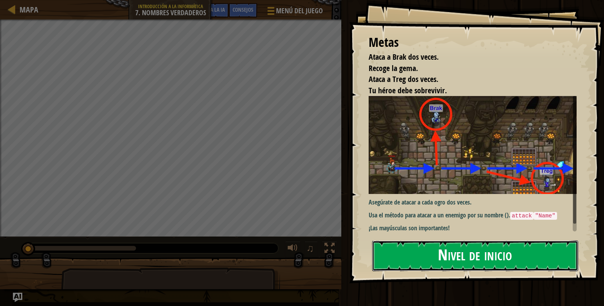
click at [526, 252] on button "Nivel de inicio" at bounding box center [475, 256] width 206 height 31
